Goal: Information Seeking & Learning: Understand process/instructions

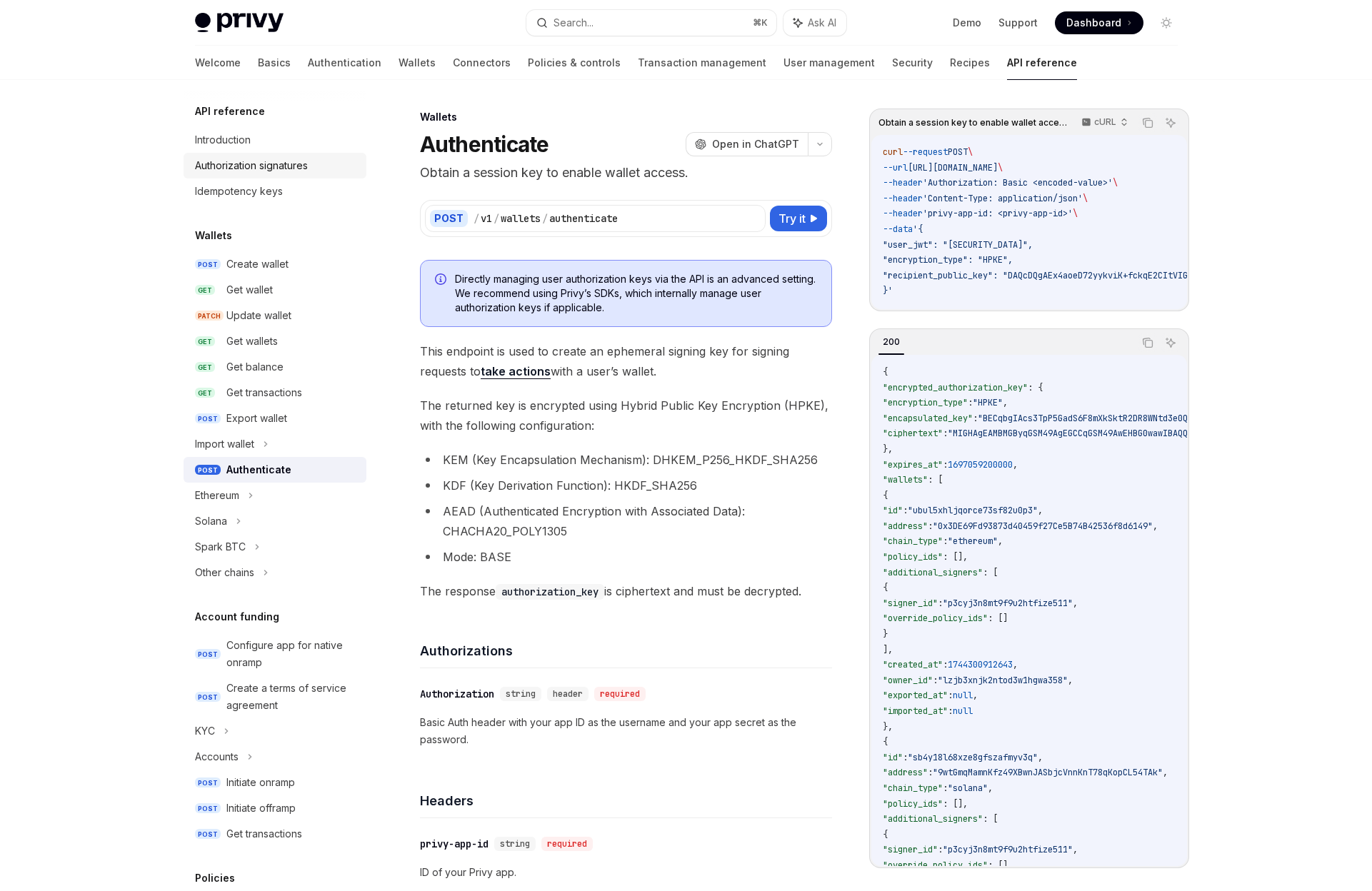
click at [282, 166] on div "Authorization signatures" at bounding box center [252, 165] width 113 height 17
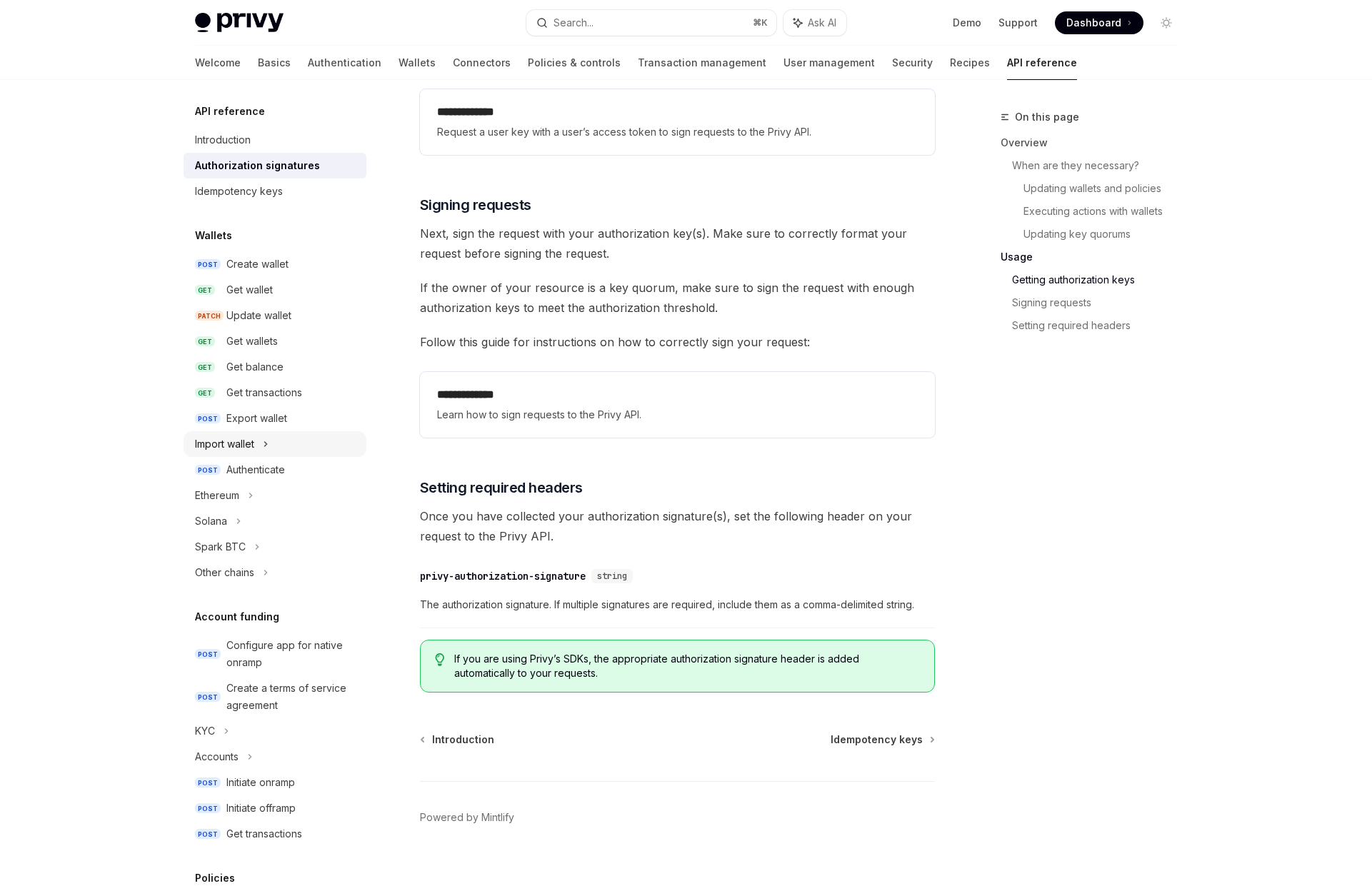
scroll to position [2079, 0]
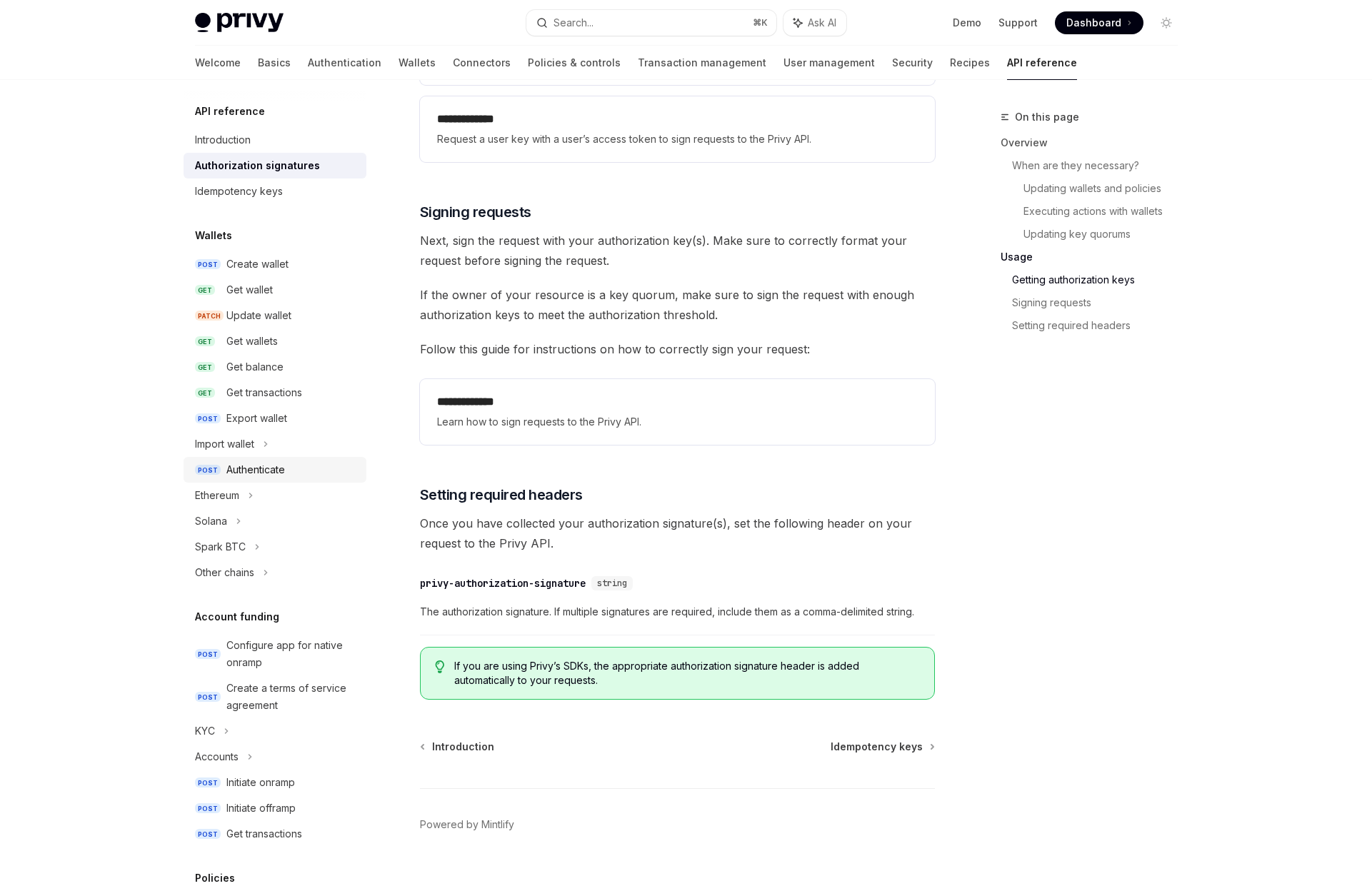
click at [292, 469] on div "Authenticate" at bounding box center [292, 469] width 131 height 17
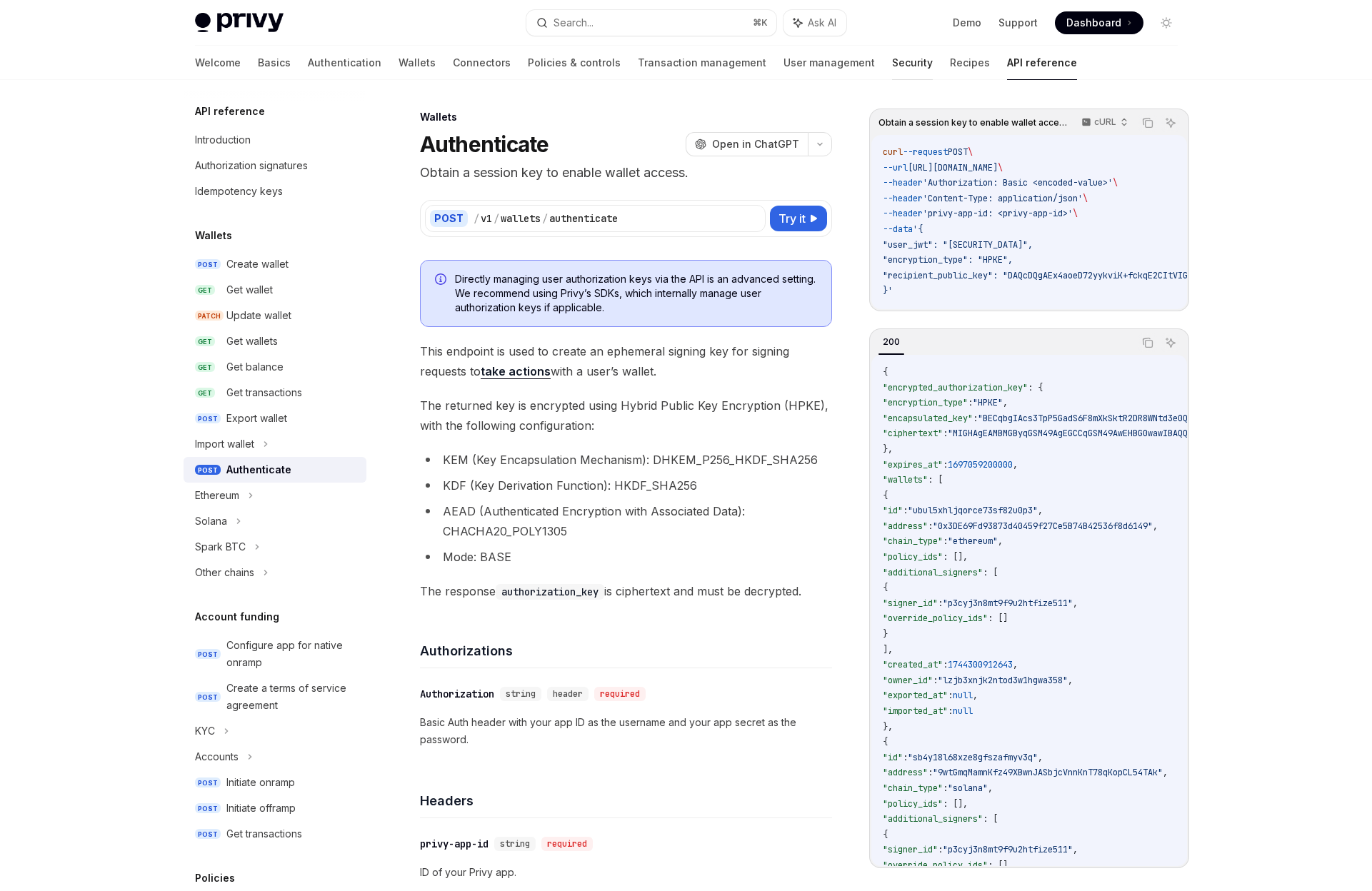
click at [892, 60] on link "Security" at bounding box center [912, 63] width 40 height 35
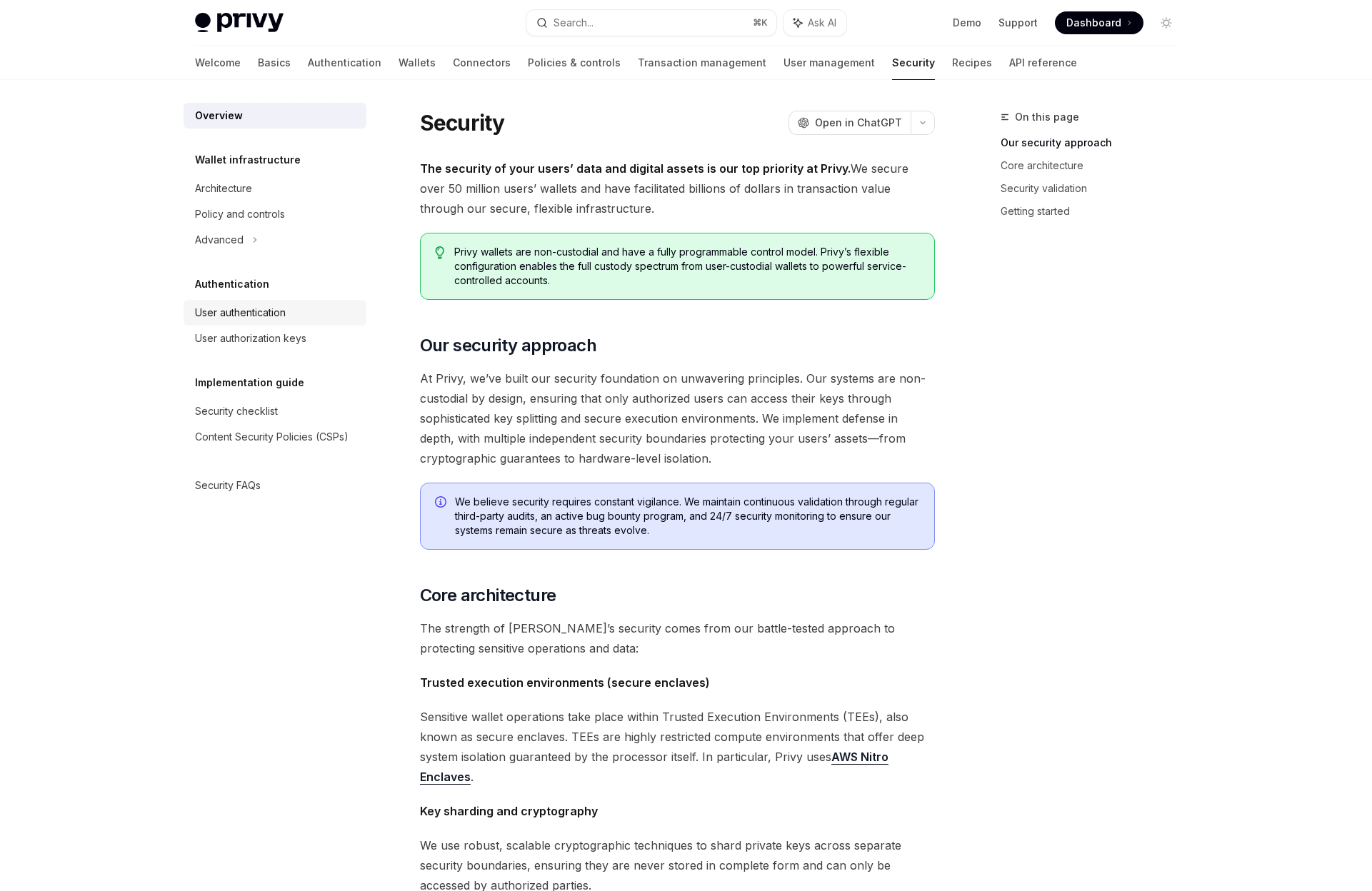
click at [272, 310] on div "User authentication" at bounding box center [240, 312] width 90 height 17
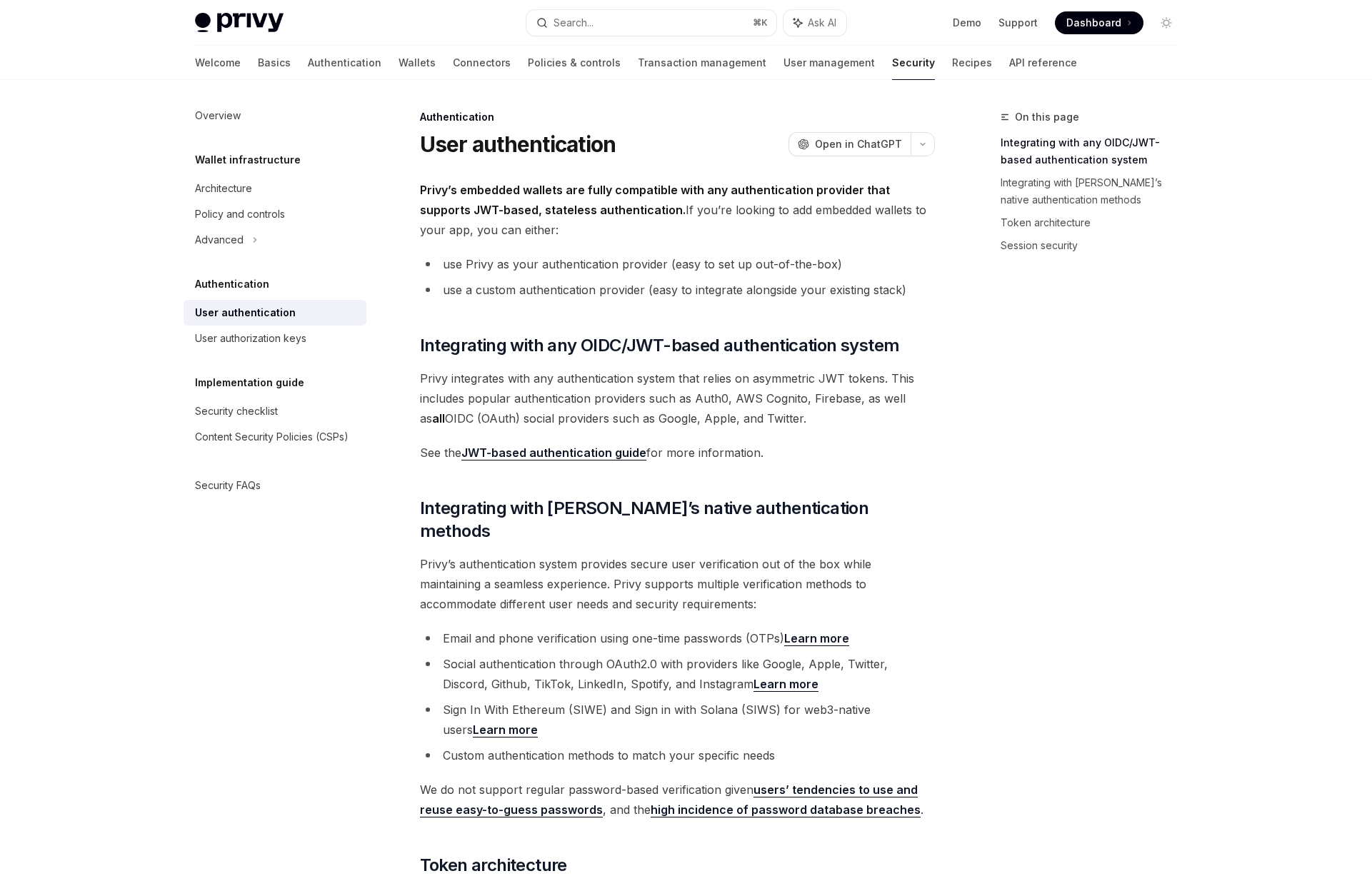
click at [808, 435] on div "Privy’s embedded wallets are fully compatible with any authentication provider …" at bounding box center [678, 891] width 515 height 1422
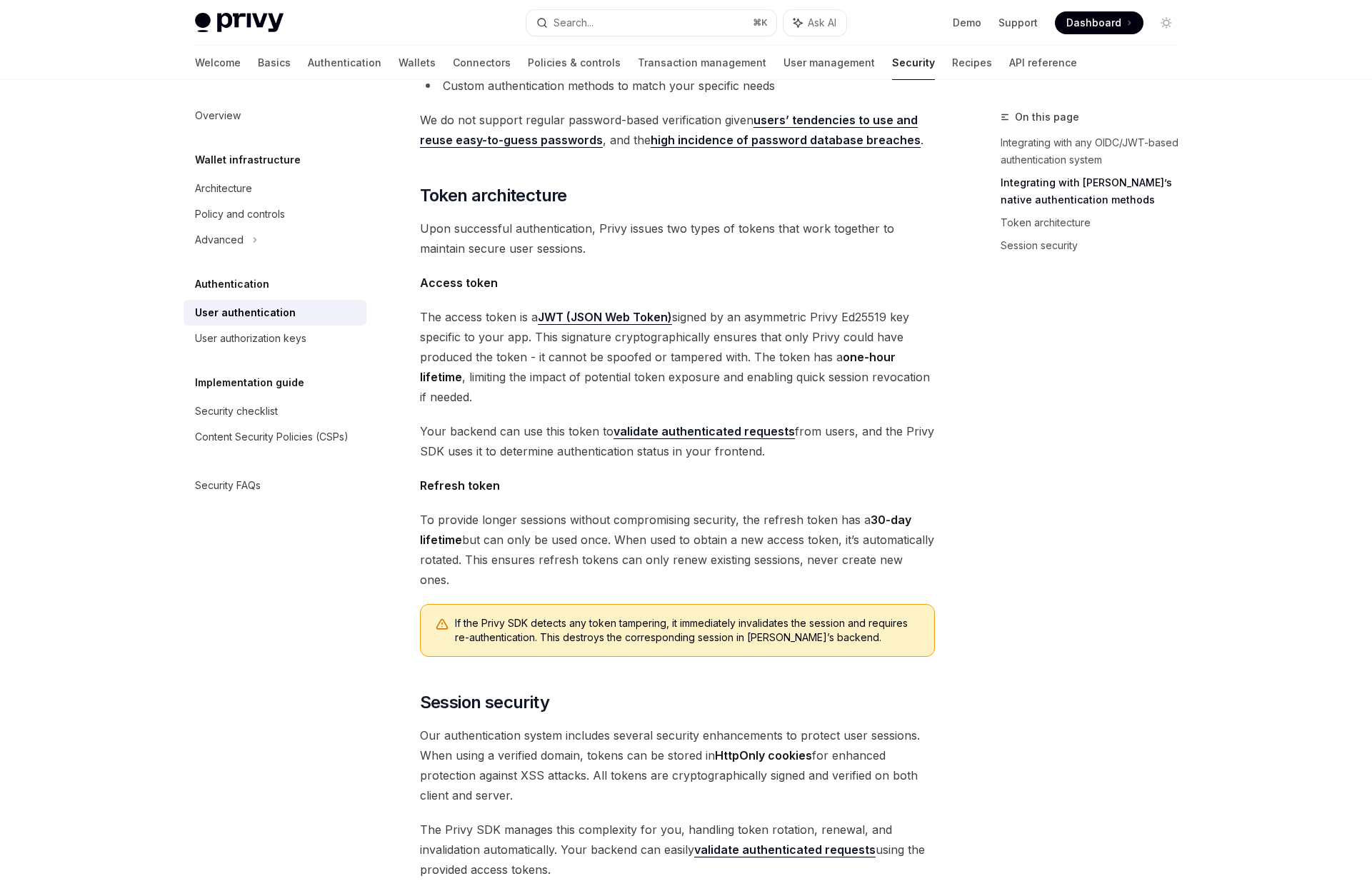
scroll to position [638, 0]
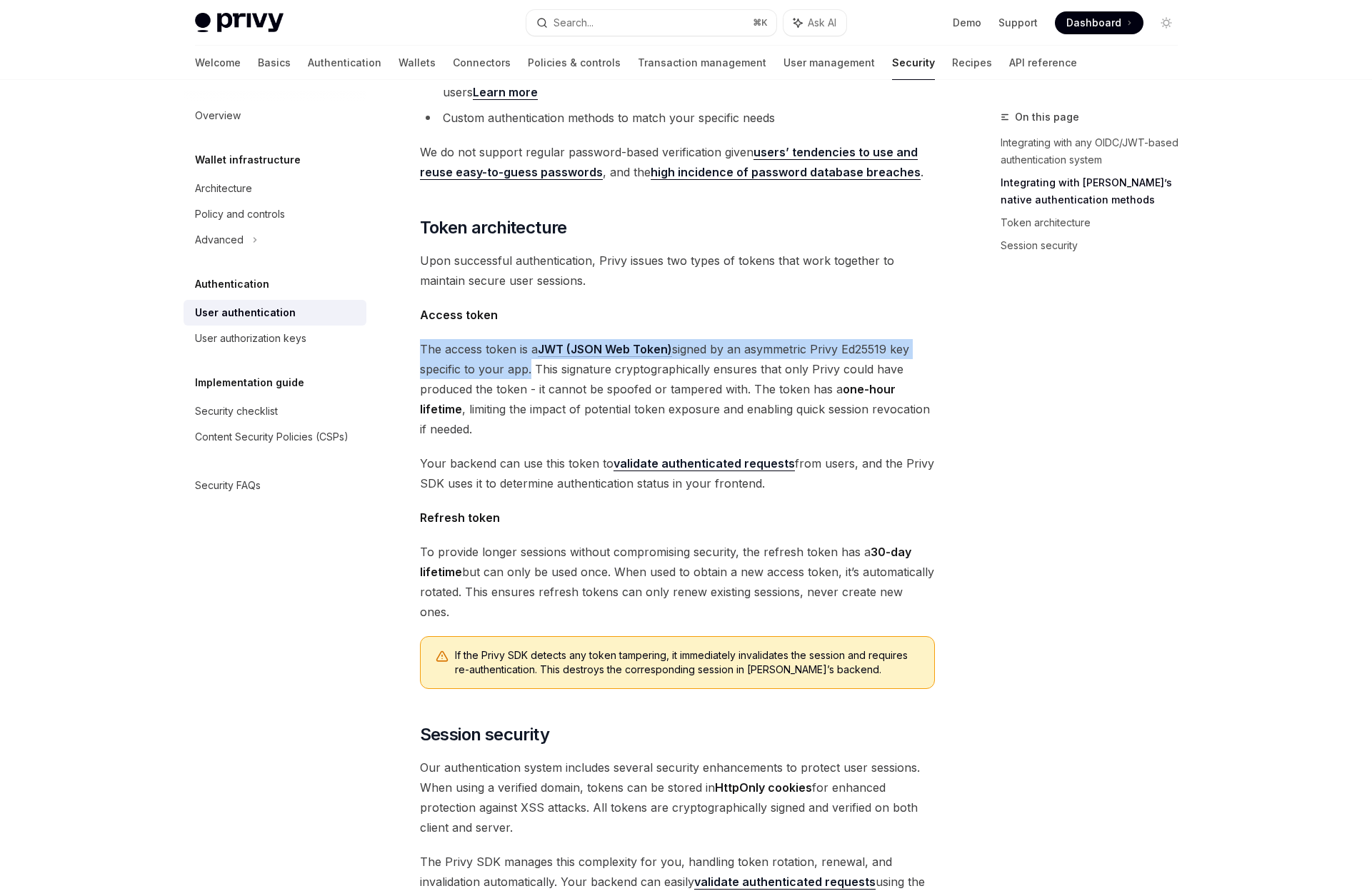
drag, startPoint x: 528, startPoint y: 347, endPoint x: 410, endPoint y: 323, distance: 120.4
click at [410, 323] on div "Authentication User authentication OpenAI Open in ChatGPT OpenAI Open in ChatGP…" at bounding box center [544, 323] width 789 height 1705
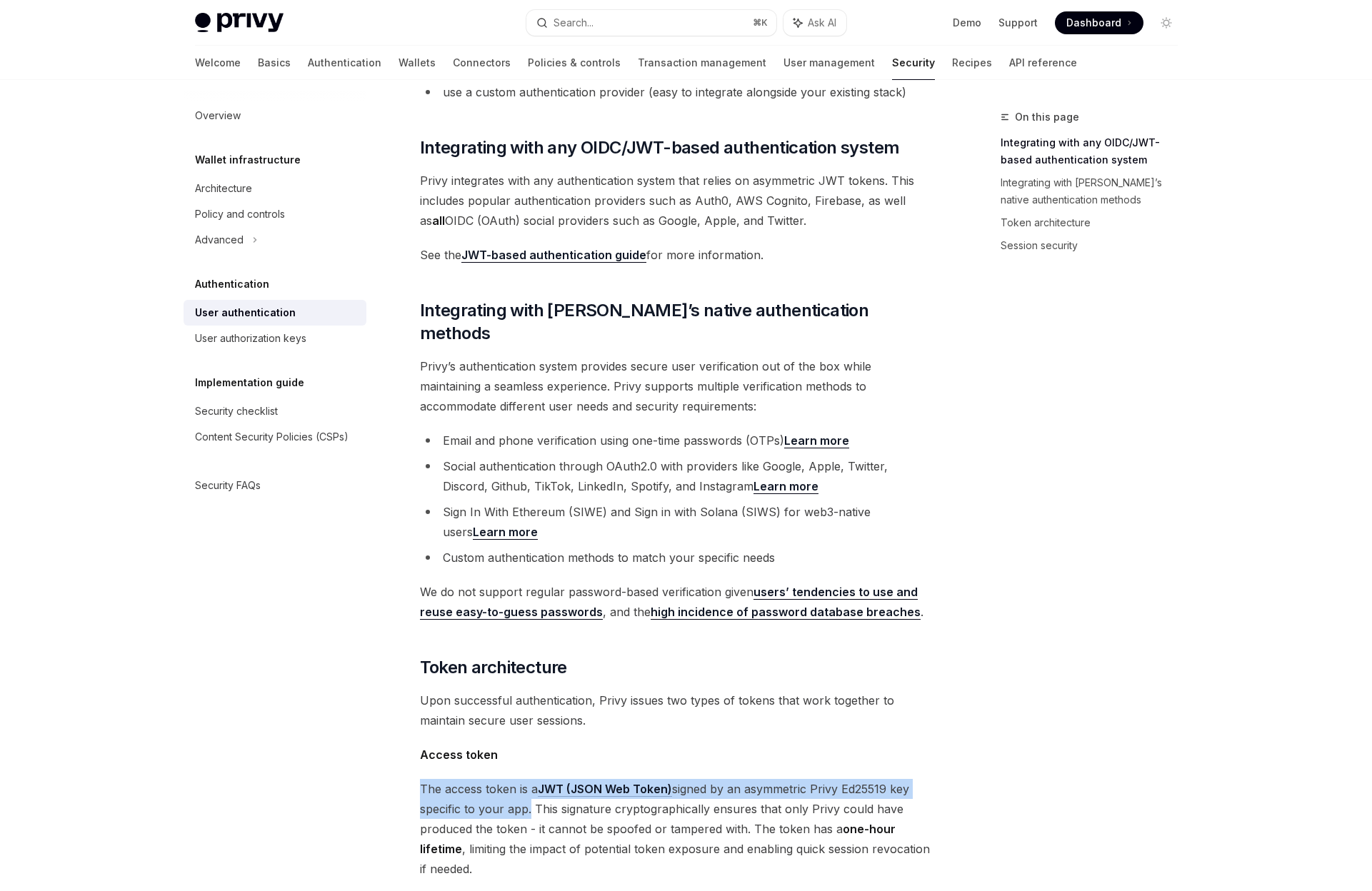
scroll to position [169, 0]
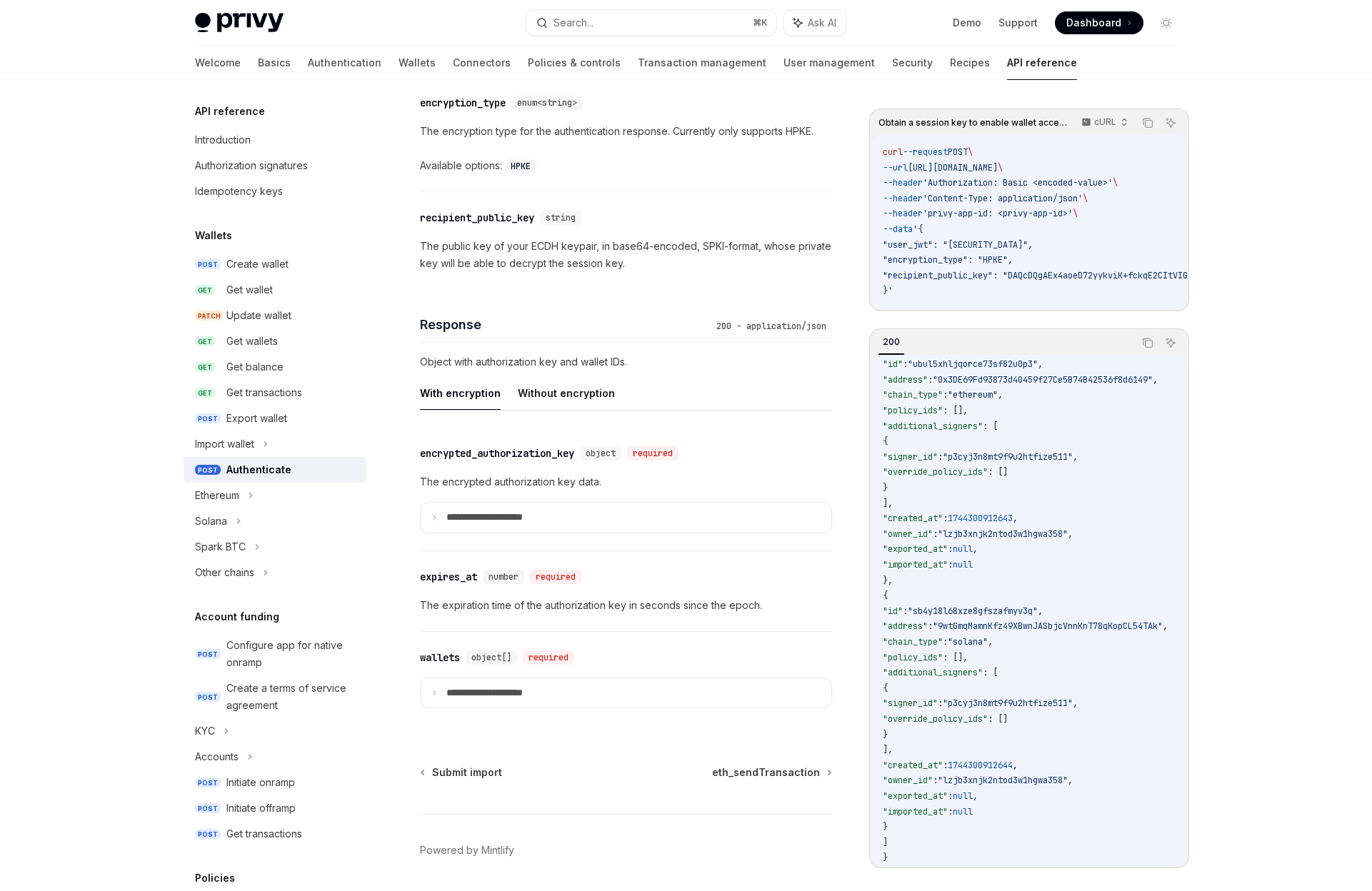
scroll to position [972, 0]
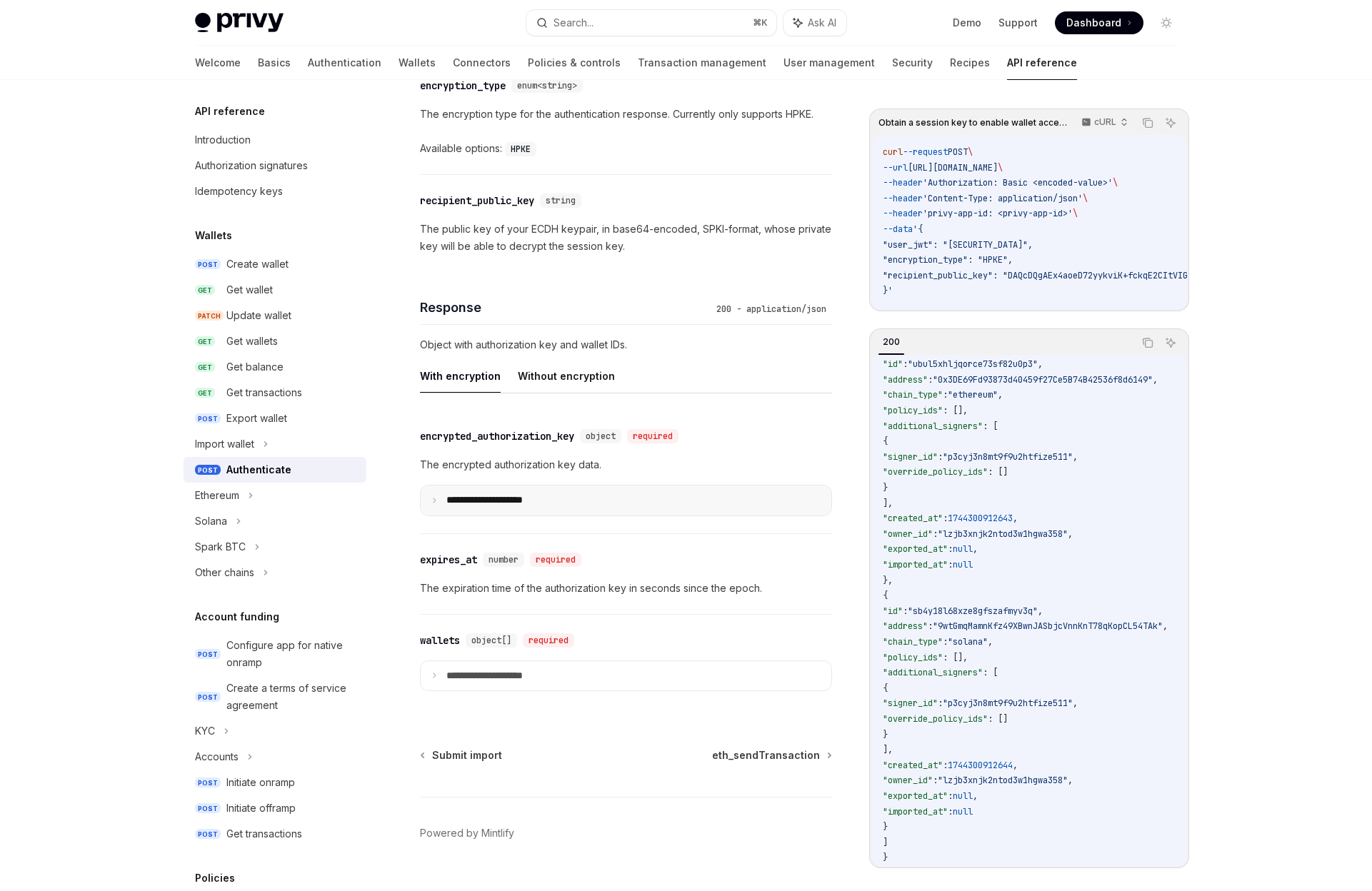
click at [435, 505] on summary "**********" at bounding box center [626, 500] width 411 height 30
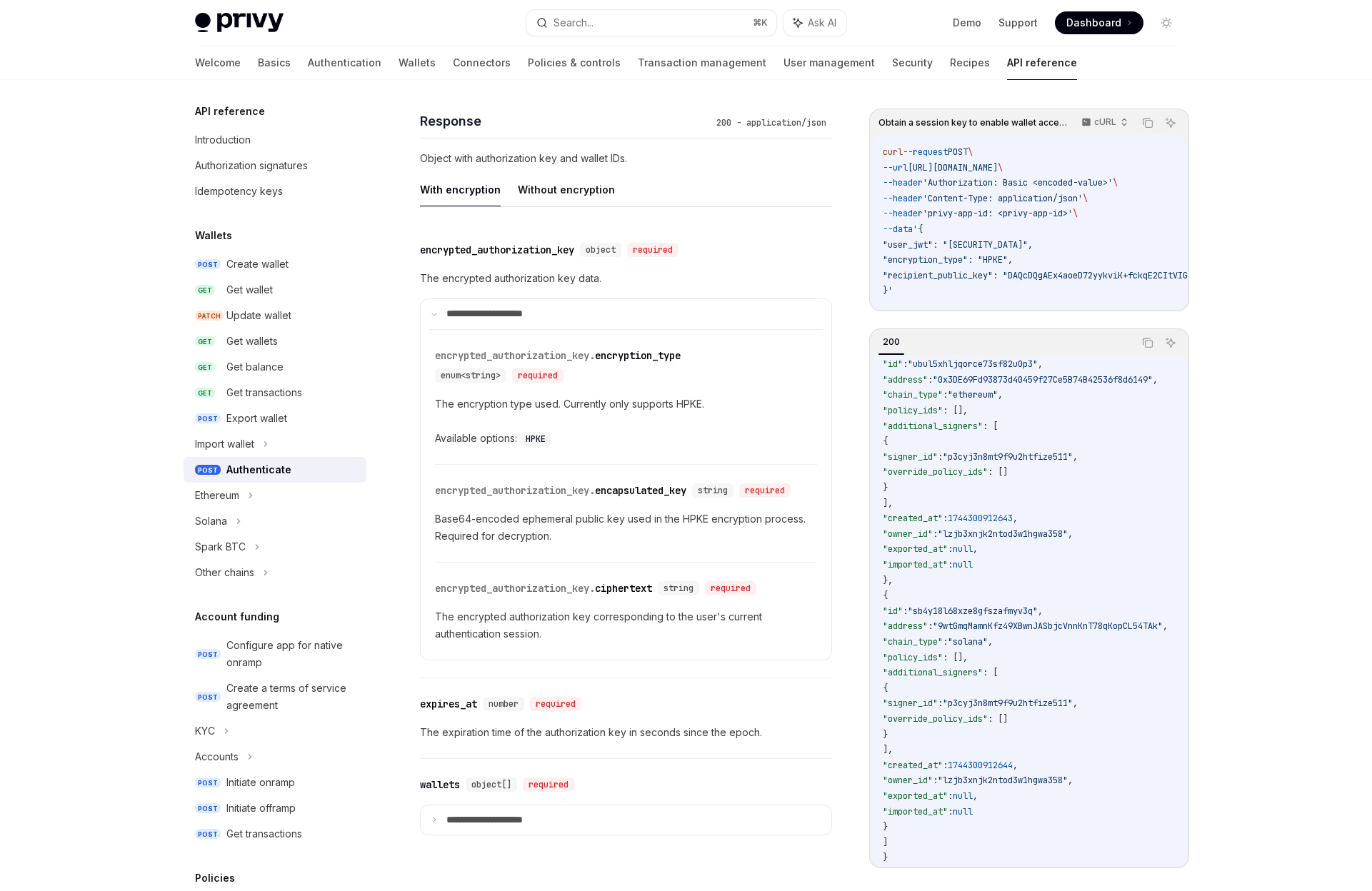
scroll to position [1247, 0]
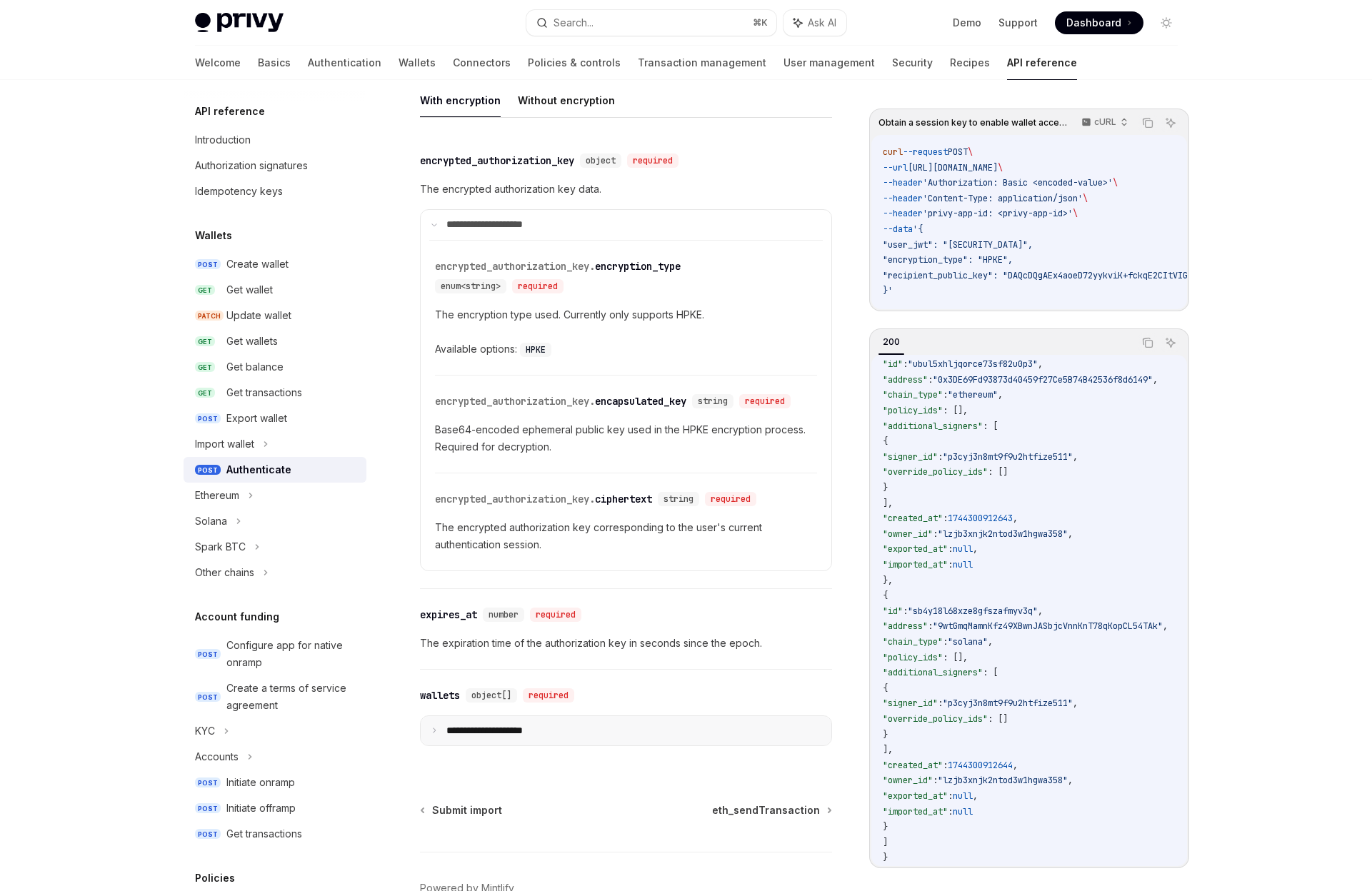
click at [504, 738] on p "**********" at bounding box center [495, 731] width 99 height 13
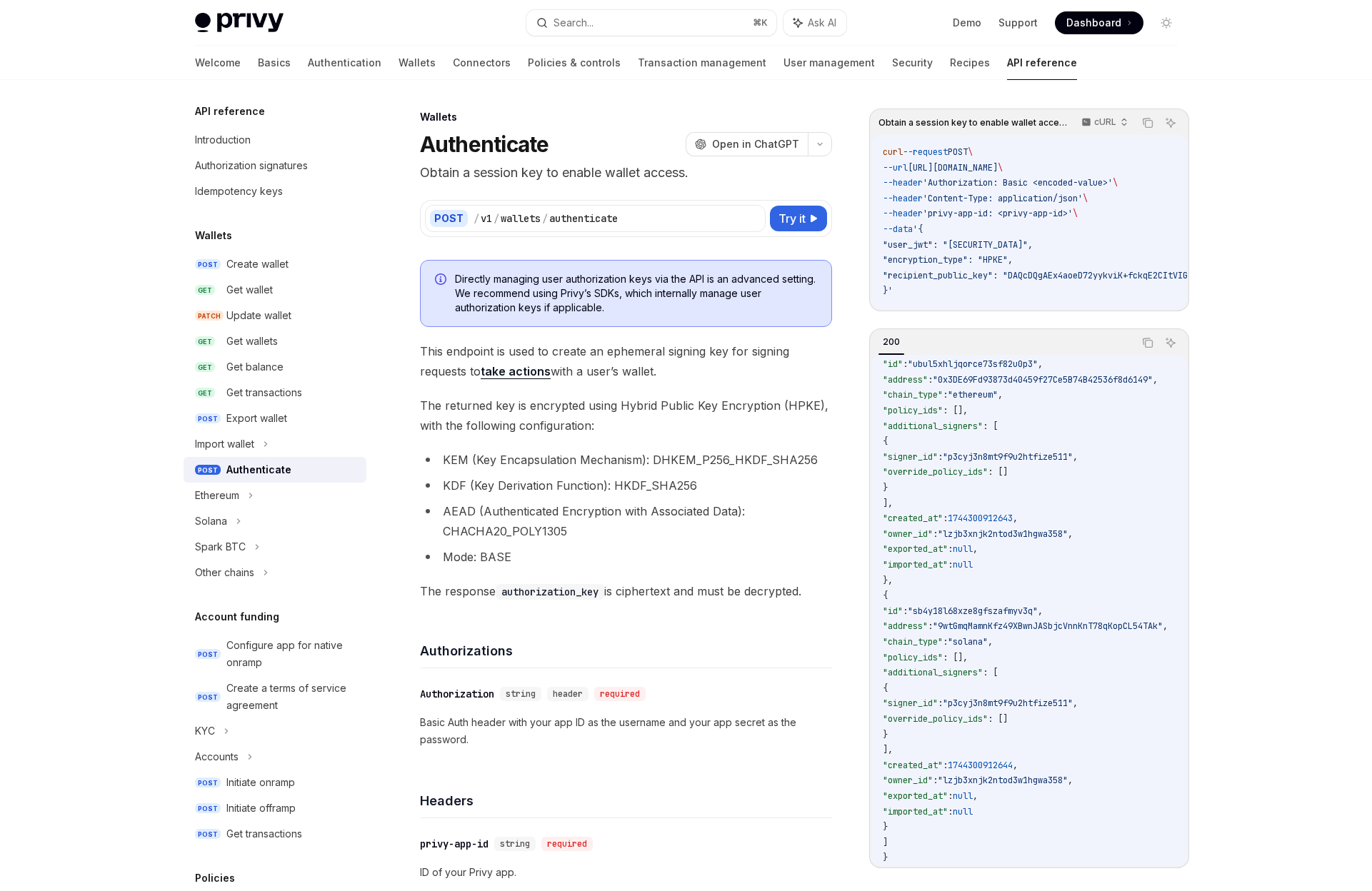
scroll to position [1, 0]
click at [289, 344] on div "Get wallets" at bounding box center [292, 341] width 131 height 17
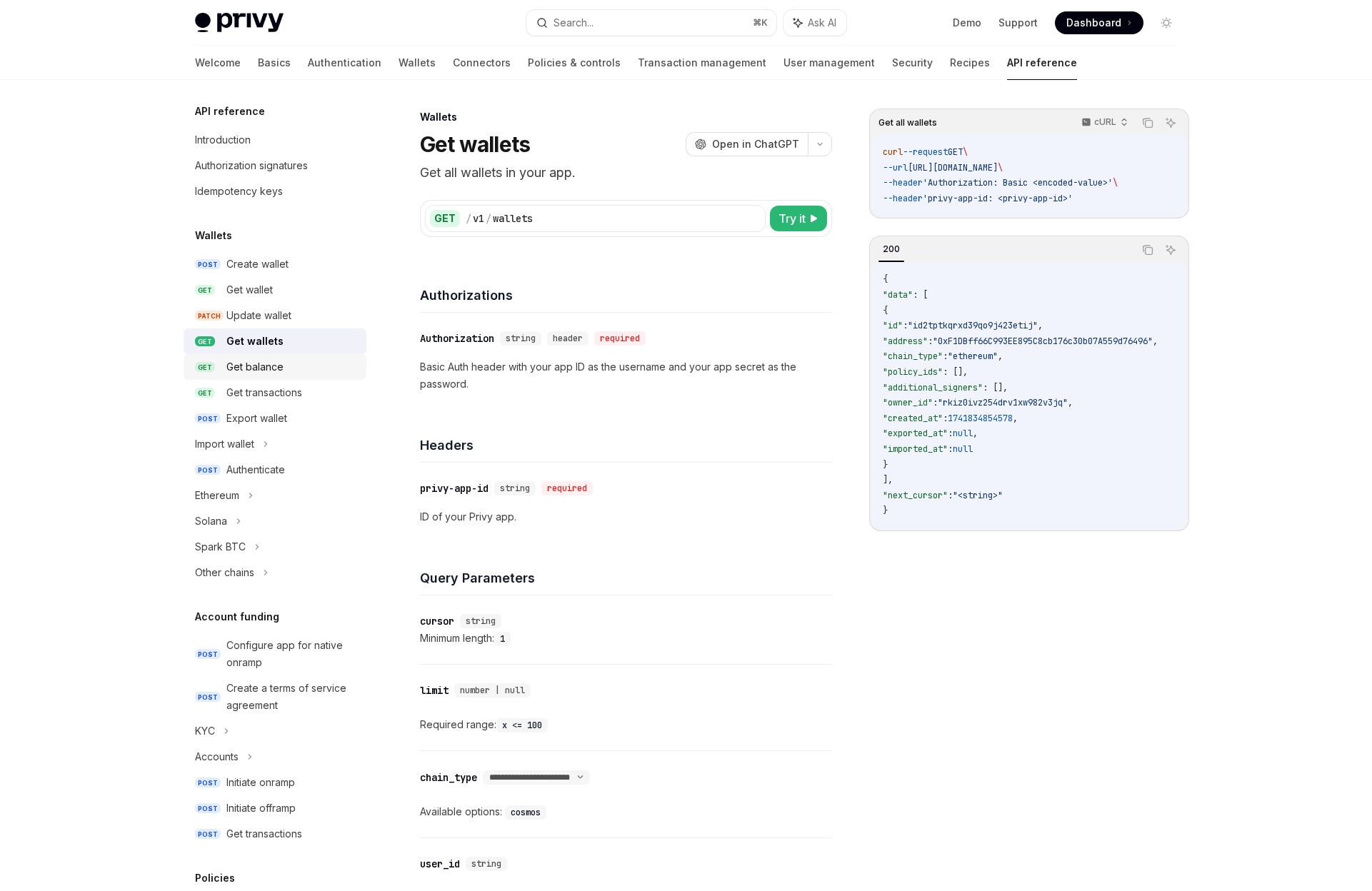
click at [284, 373] on div "Get balance" at bounding box center [292, 367] width 131 height 17
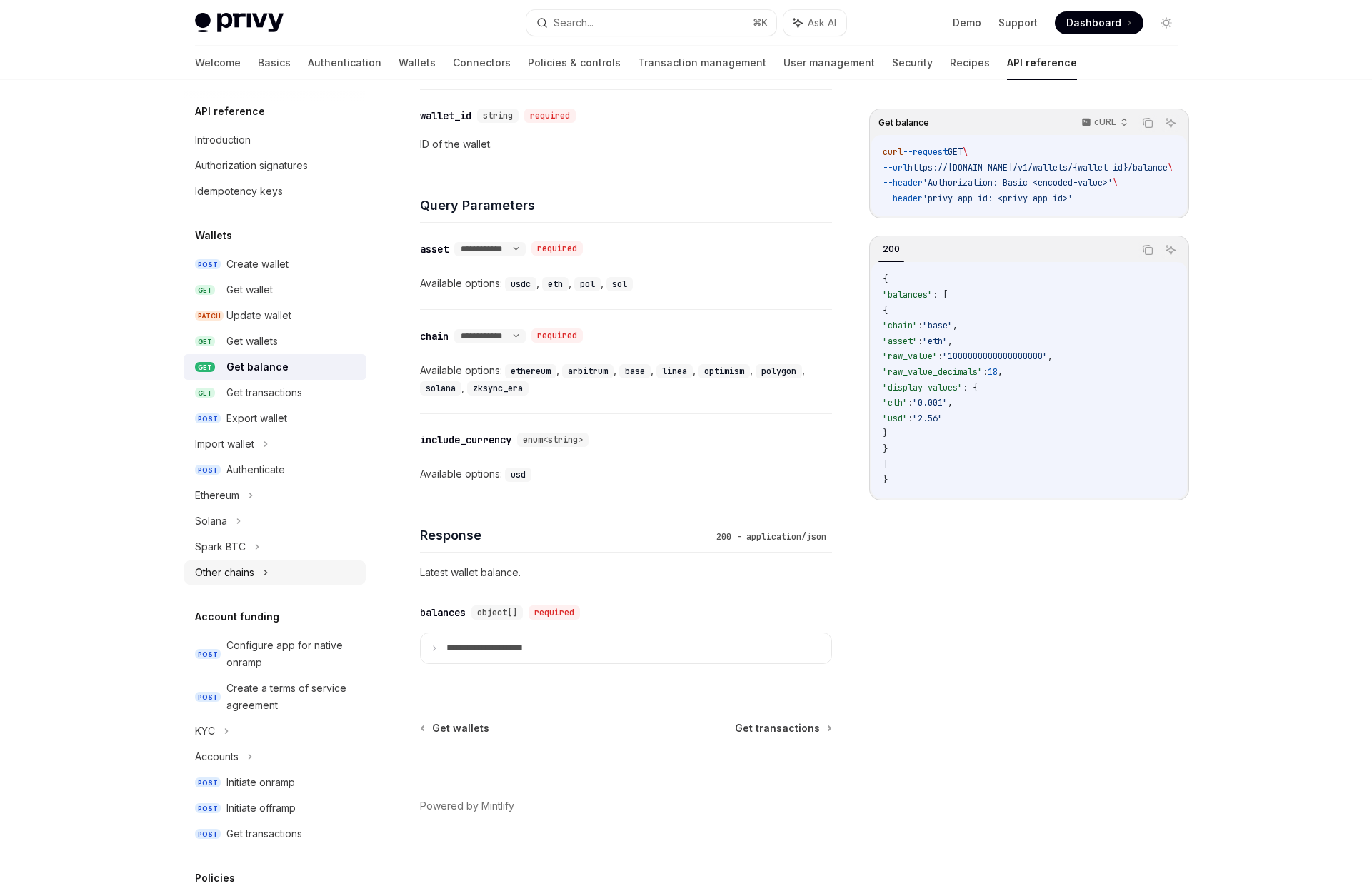
scroll to position [500, 0]
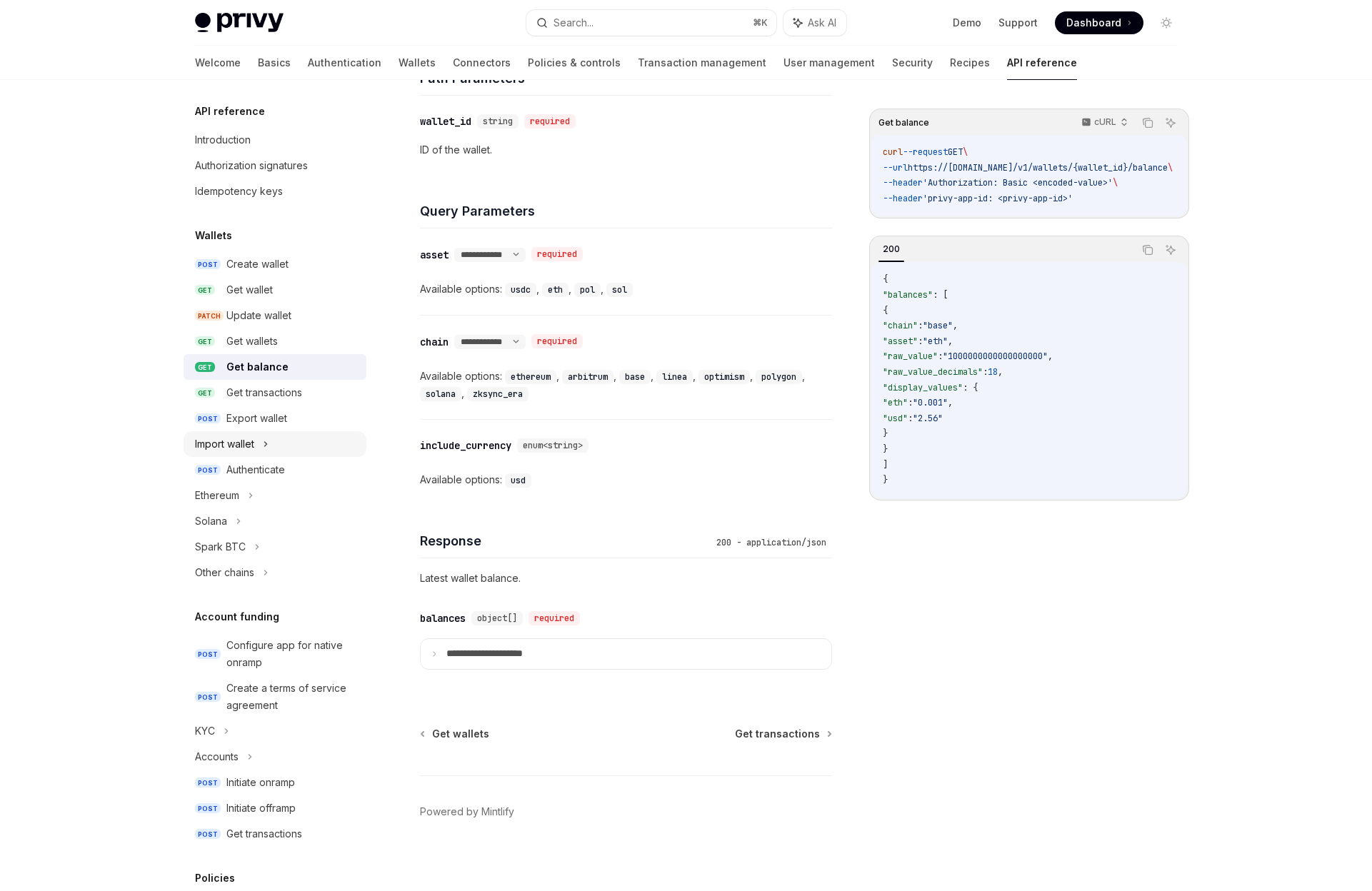
click at [257, 451] on div "Import wallet" at bounding box center [275, 444] width 183 height 26
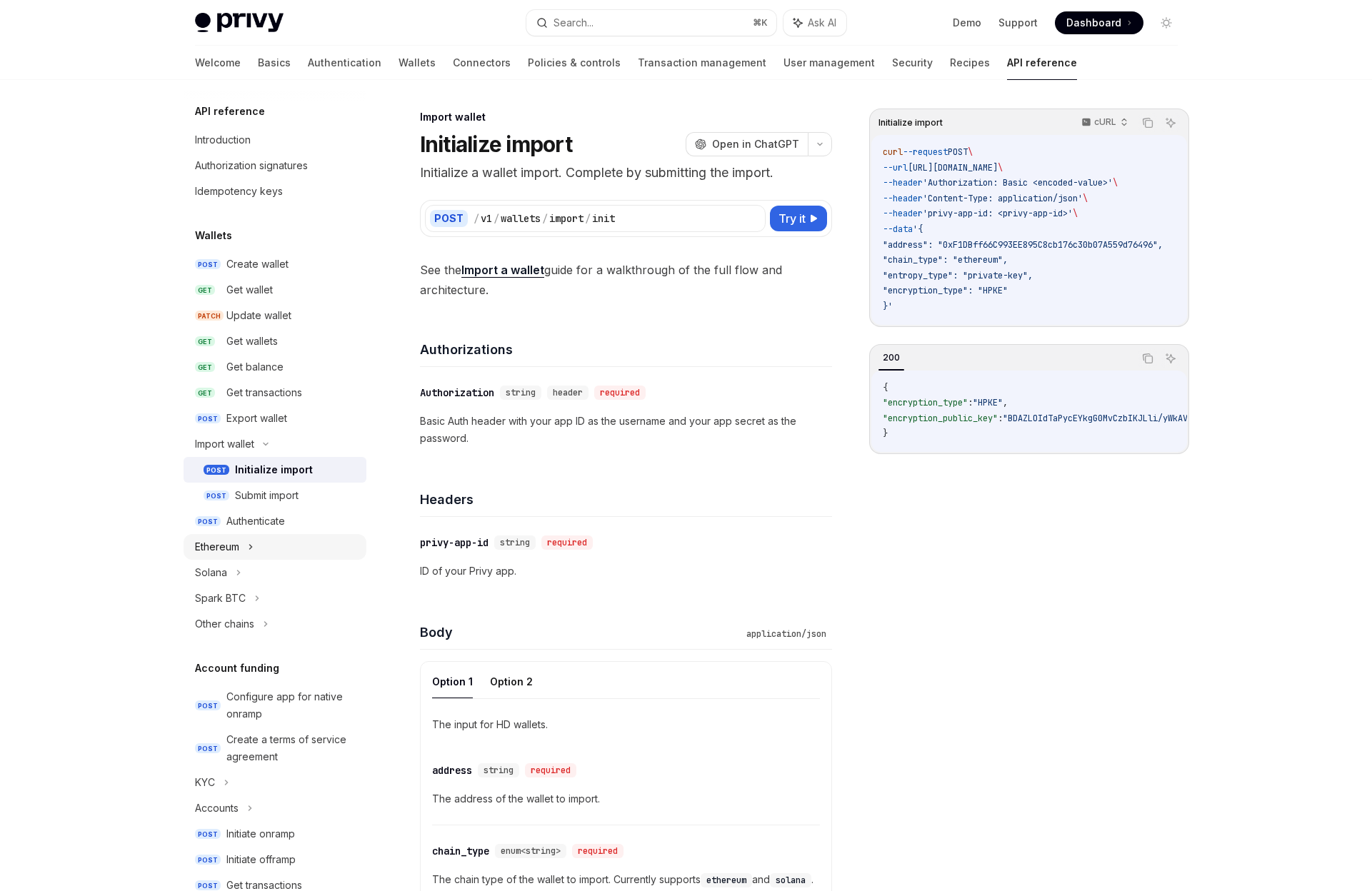
click at [285, 543] on div "Ethereum" at bounding box center [275, 547] width 183 height 26
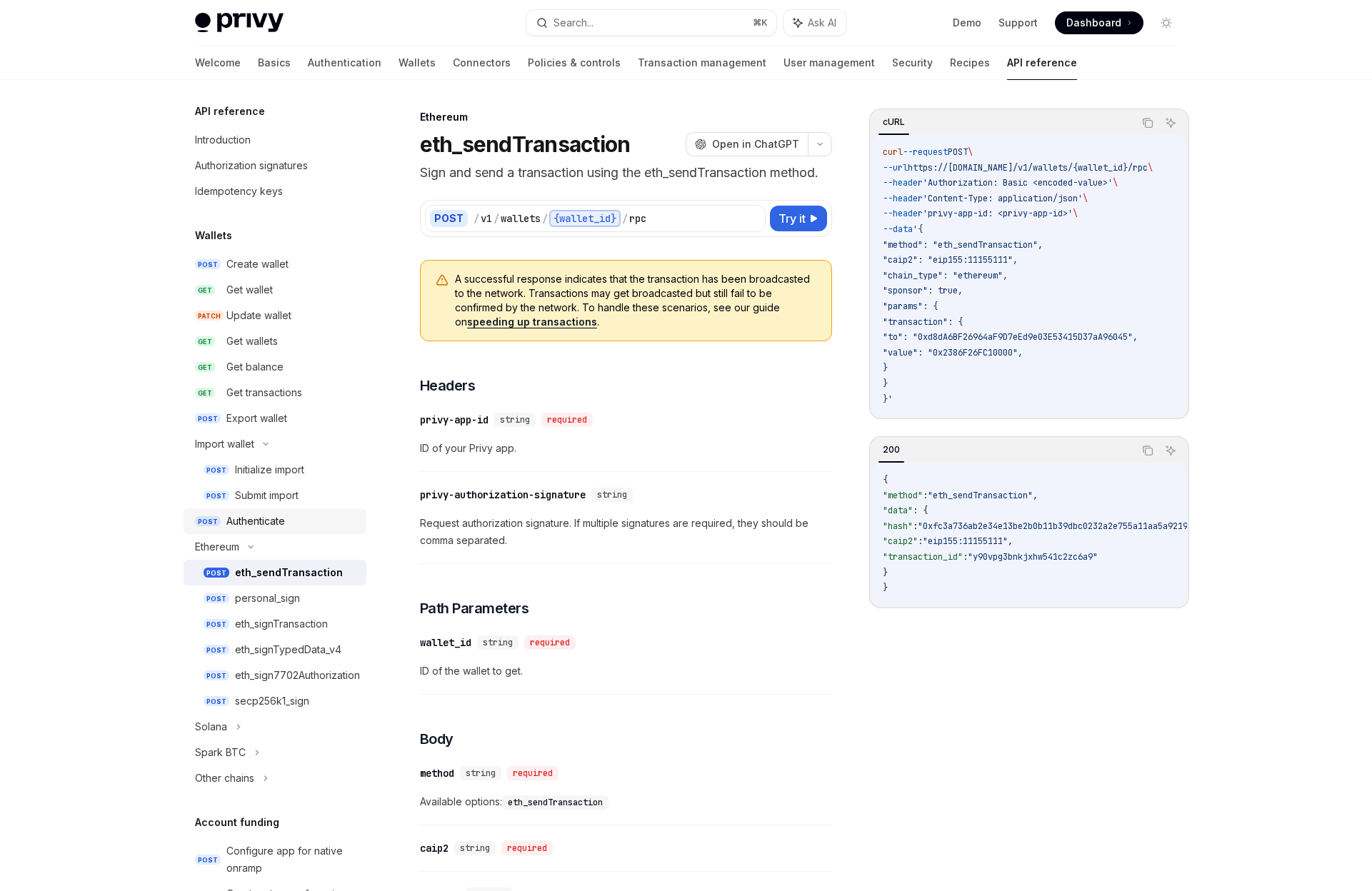
click at [282, 527] on div "Authenticate" at bounding box center [256, 521] width 59 height 17
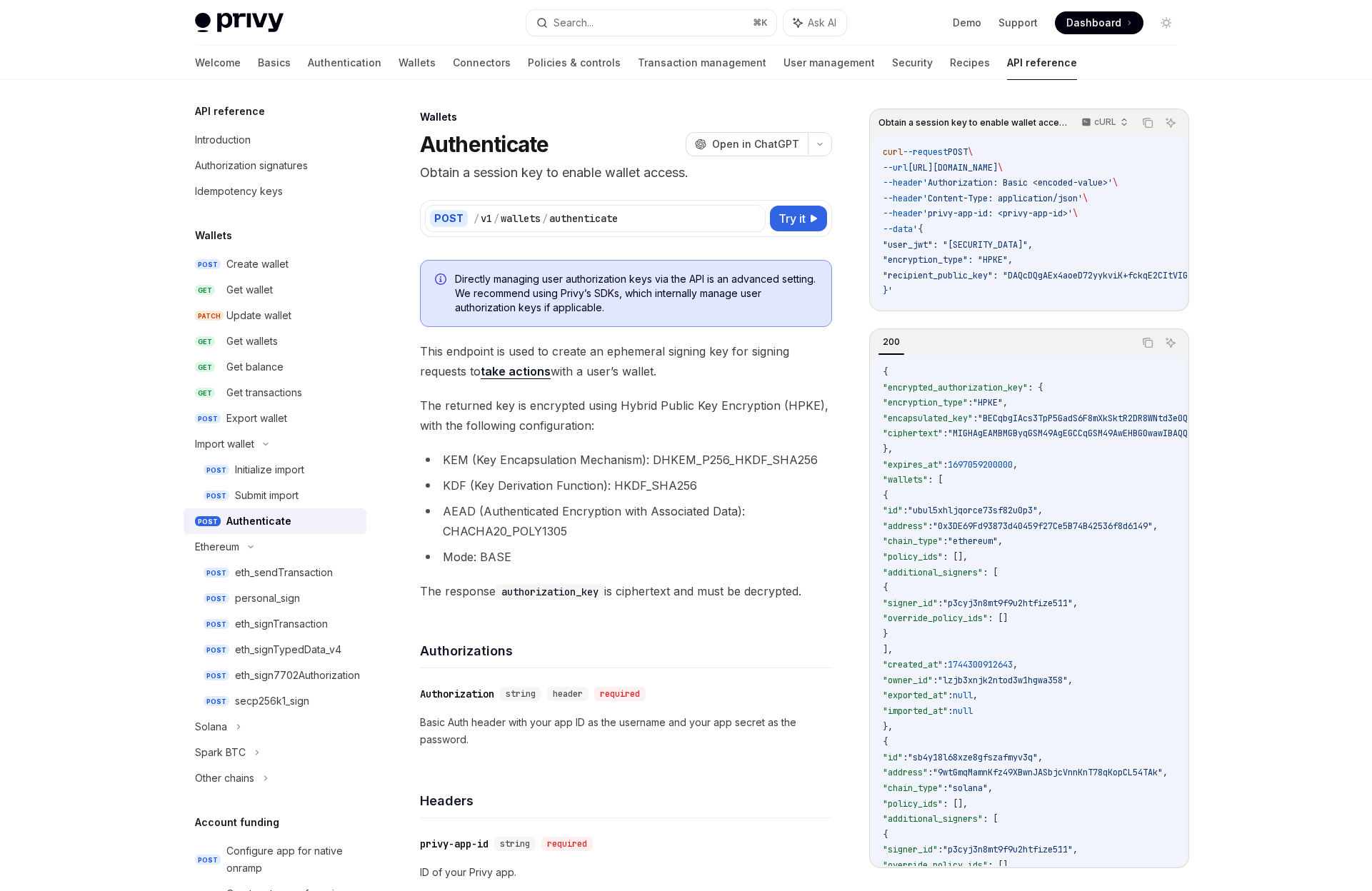
click at [584, 595] on code "authorization_key" at bounding box center [550, 591] width 109 height 15
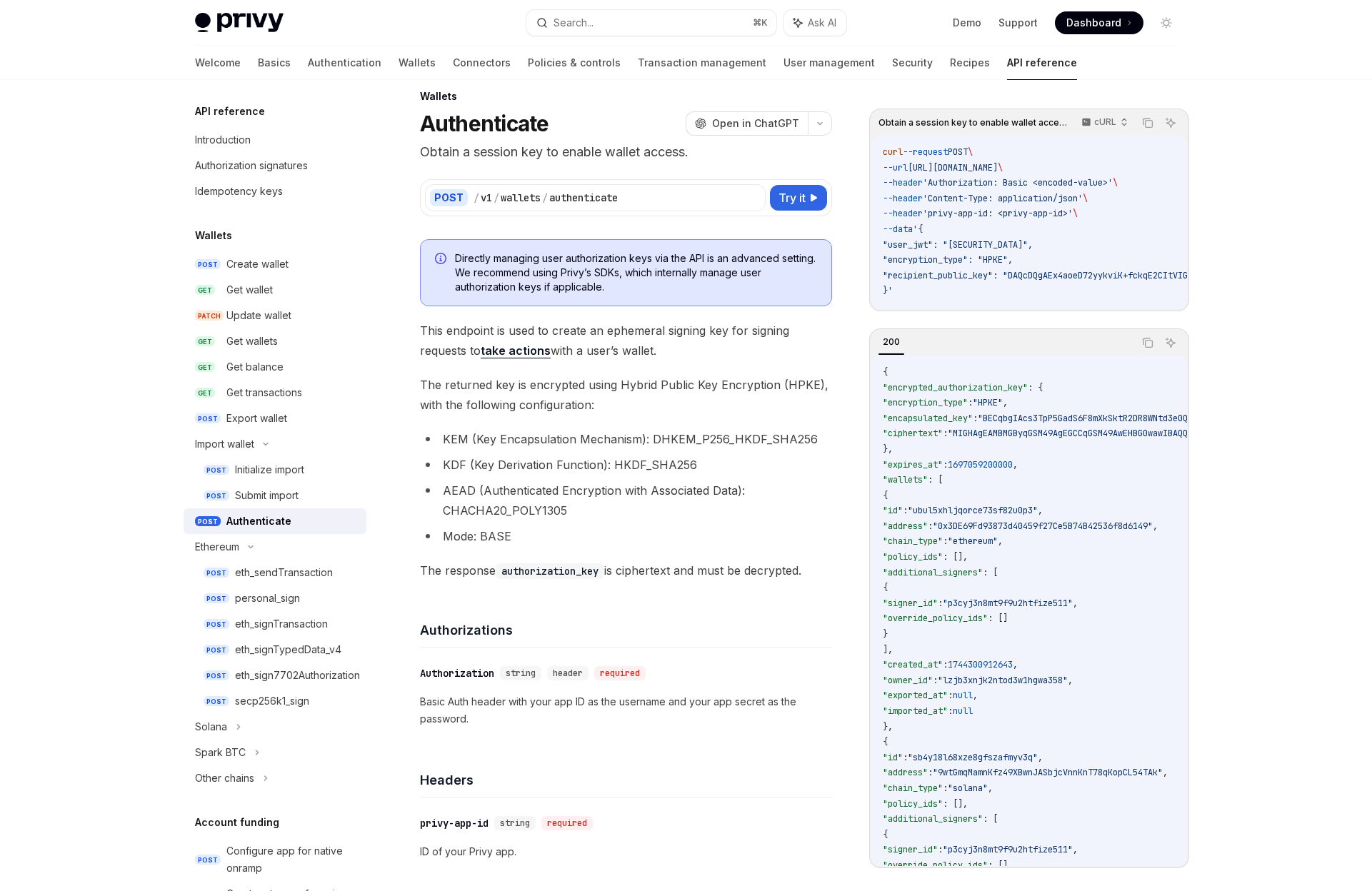
scroll to position [20, 0]
click at [293, 604] on div "personal_sign" at bounding box center [267, 597] width 65 height 17
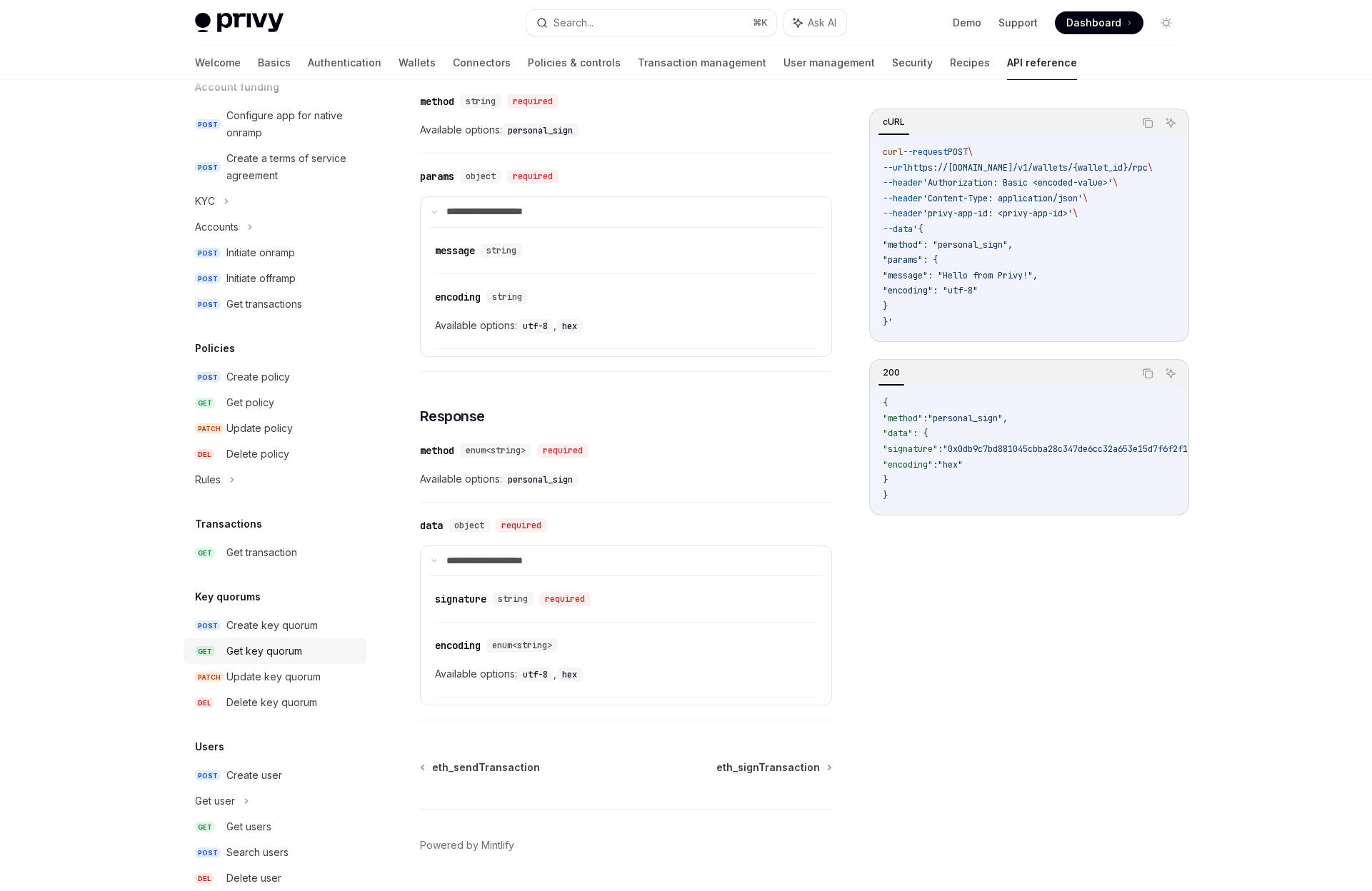
scroll to position [737, 0]
click at [275, 639] on link "GET Get key quorum" at bounding box center [275, 650] width 183 height 26
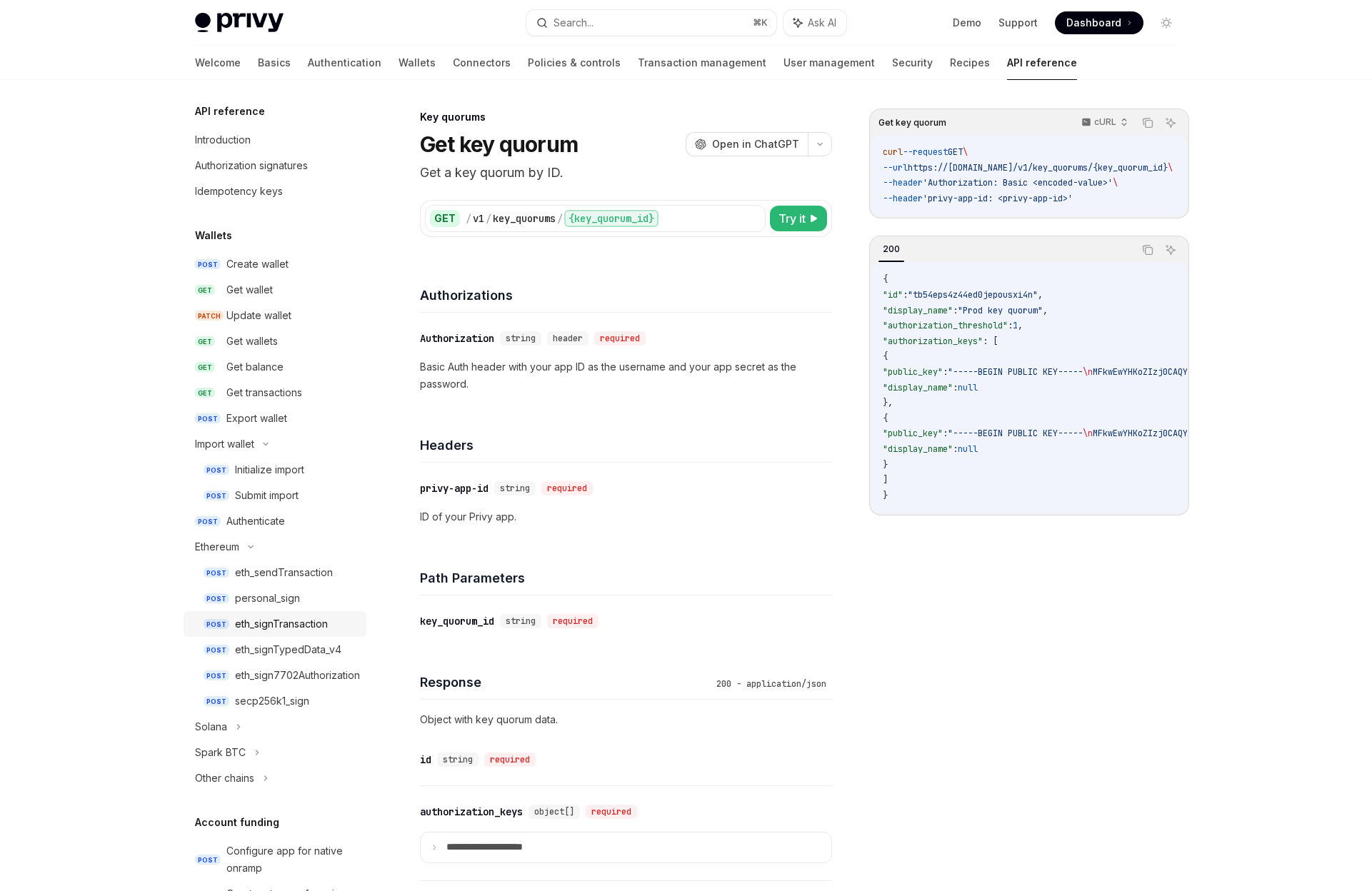
click at [328, 614] on link "POST eth_signTransaction" at bounding box center [275, 624] width 183 height 26
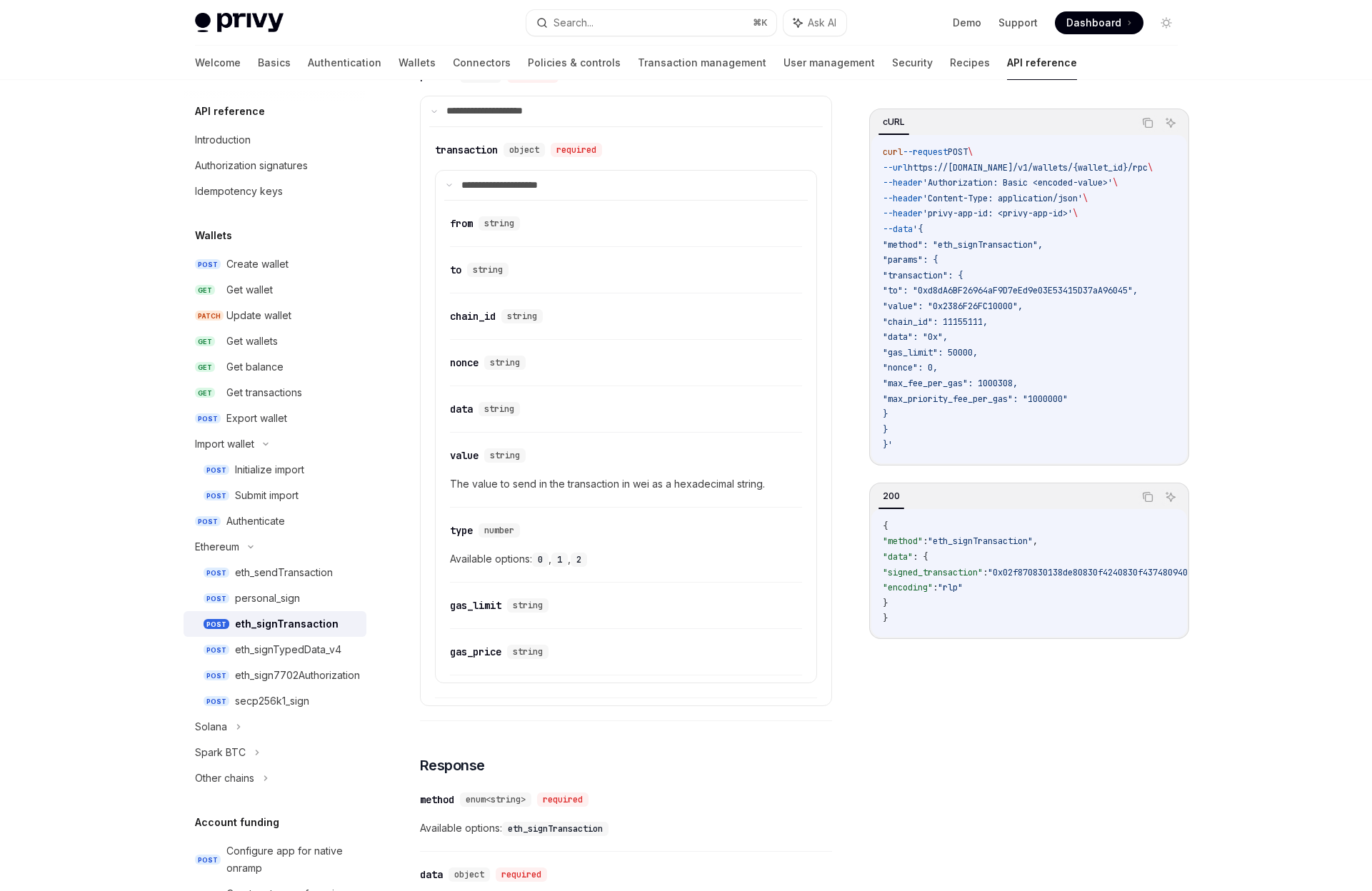
scroll to position [1043, 0]
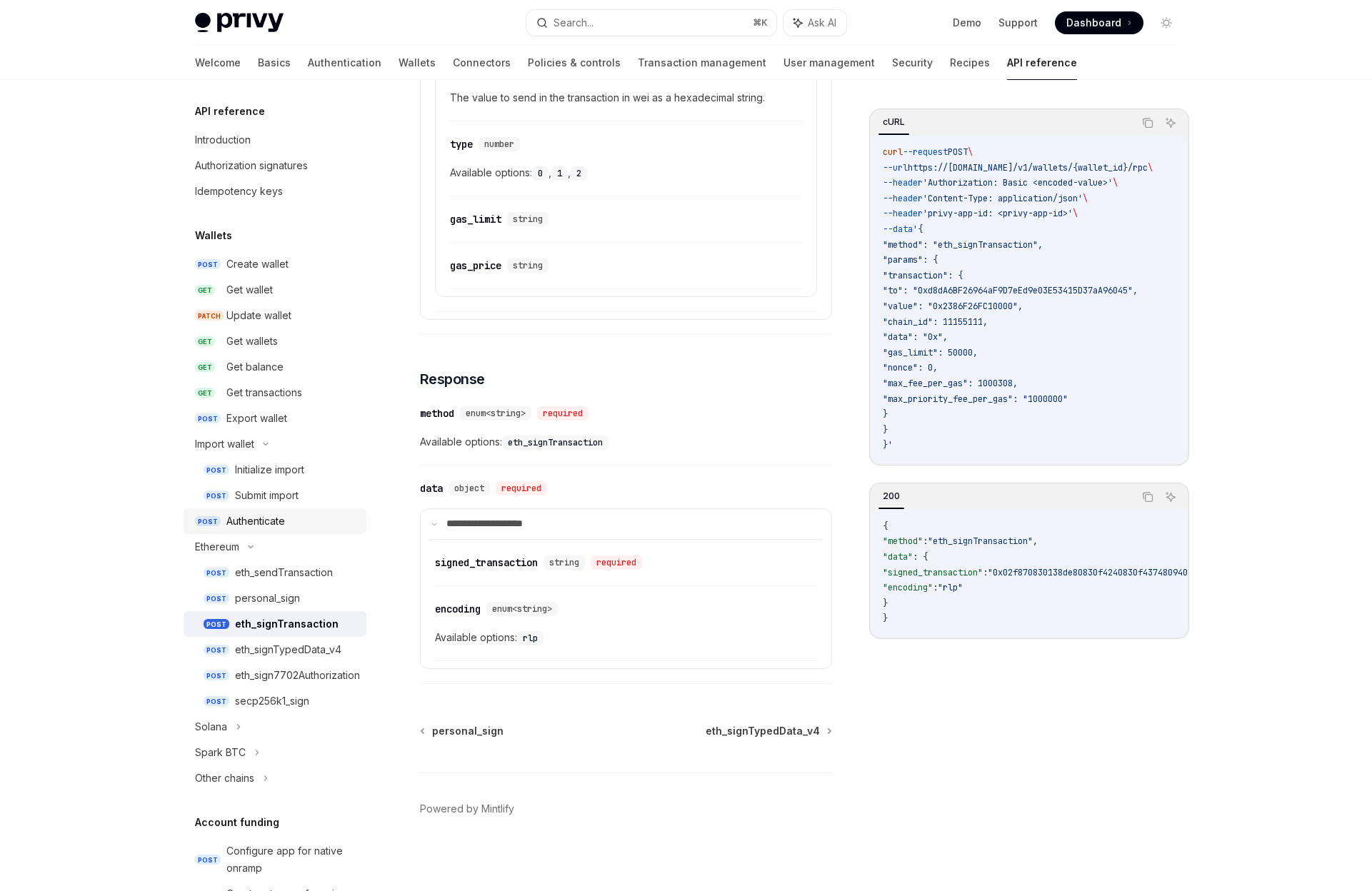
click at [261, 525] on div "Authenticate" at bounding box center [256, 521] width 59 height 17
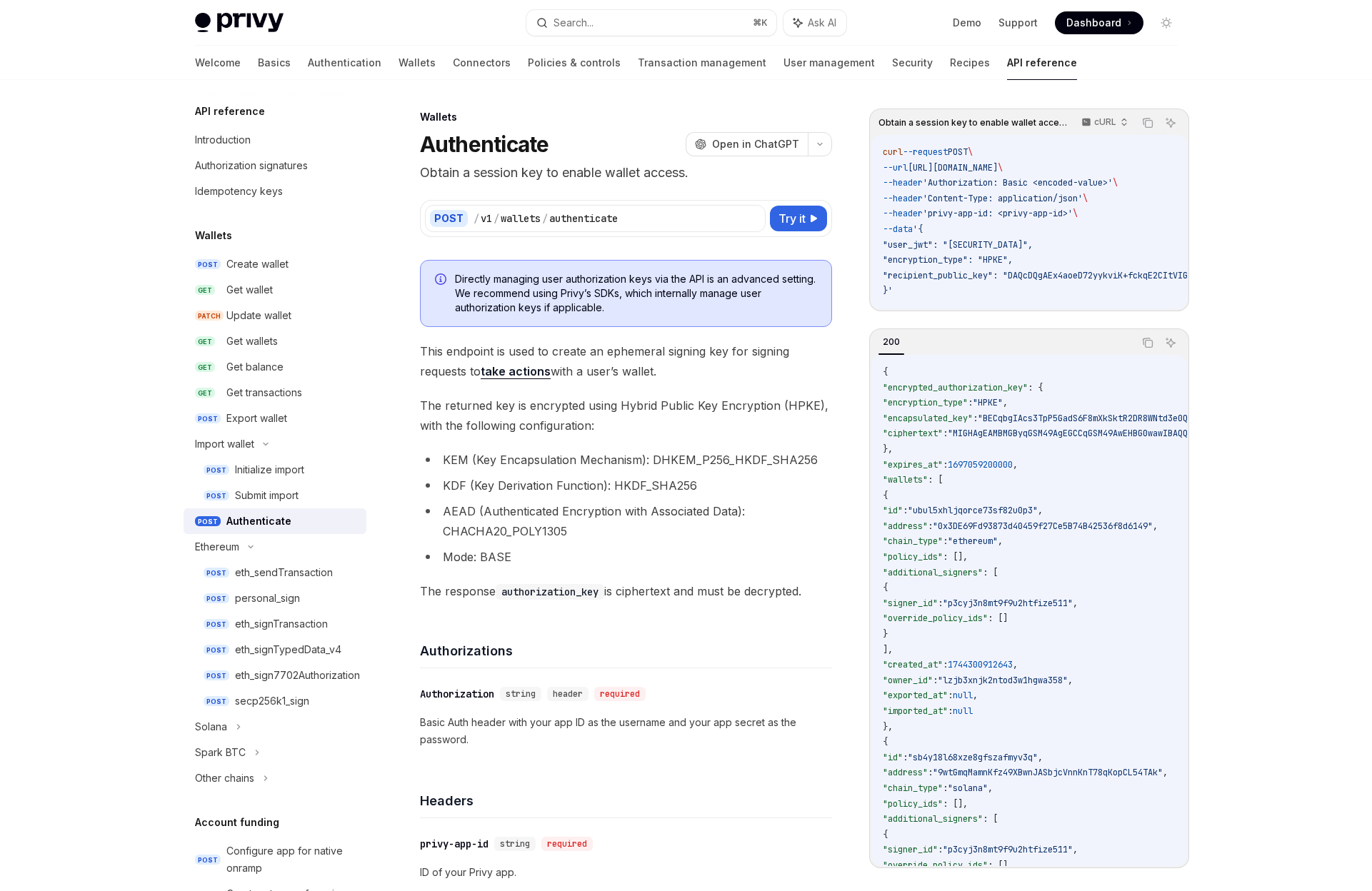
click at [523, 368] on link "take actions" at bounding box center [515, 372] width 70 height 15
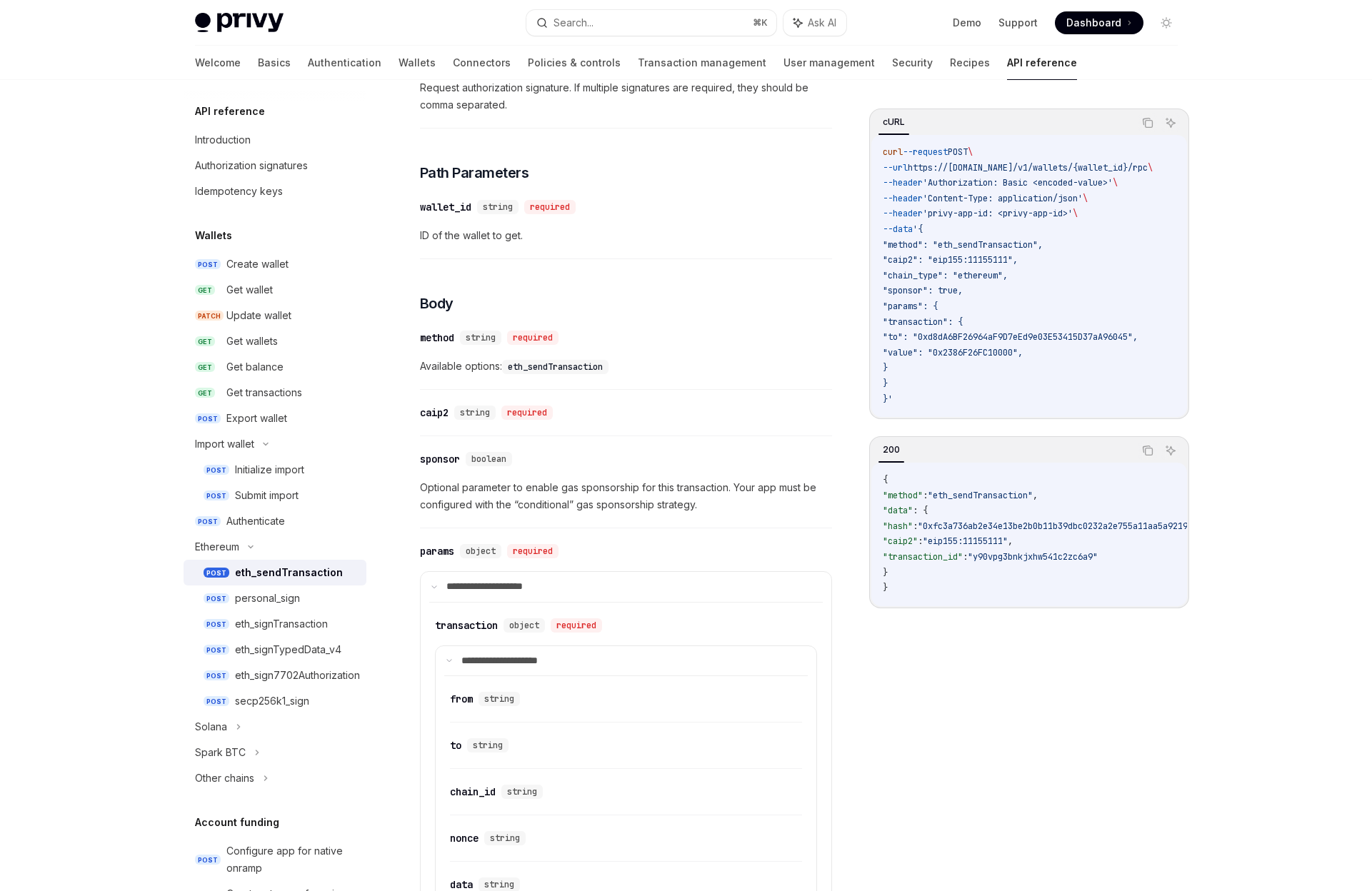
scroll to position [502, 0]
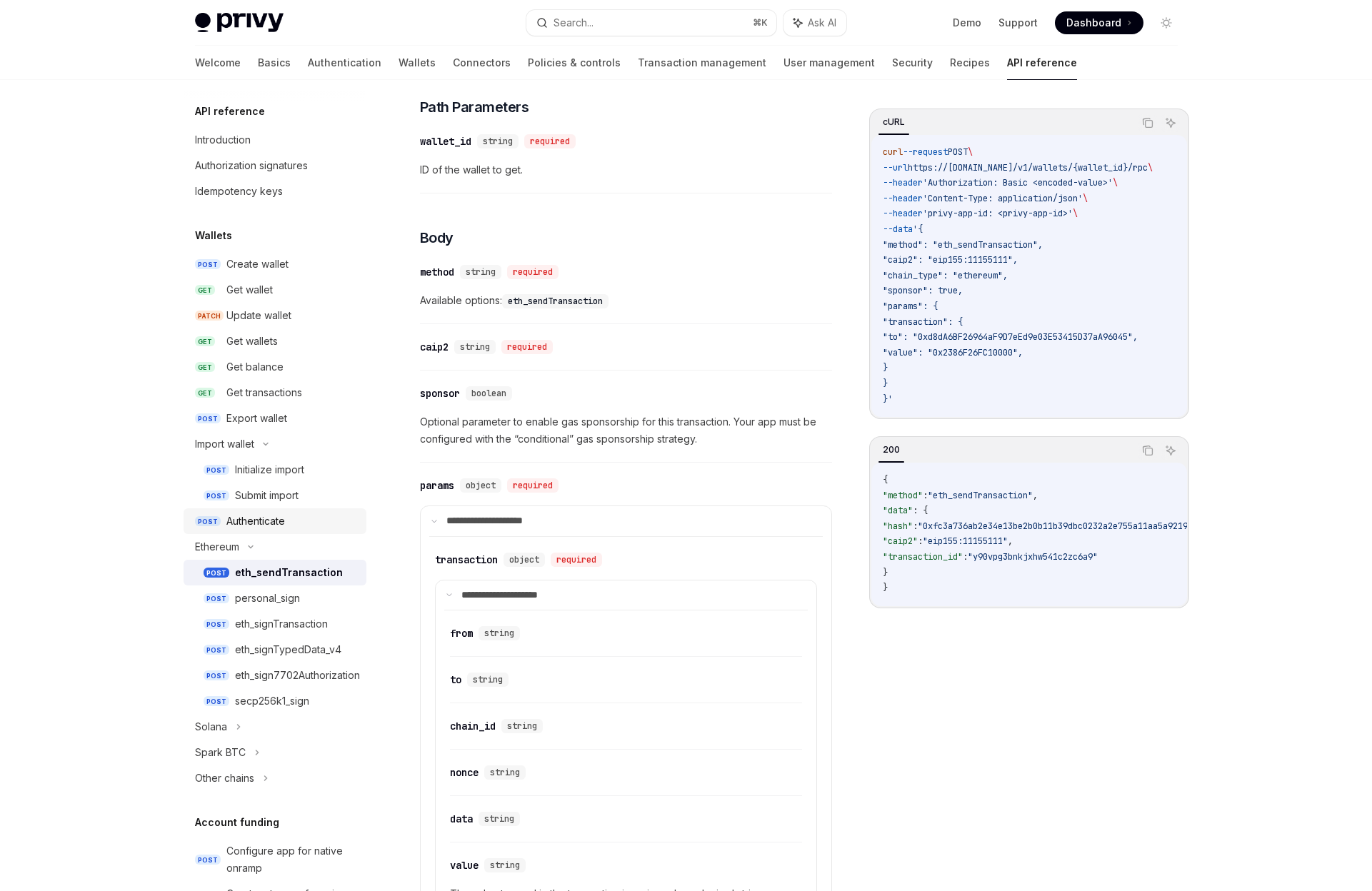
click at [277, 514] on div "Authenticate" at bounding box center [256, 521] width 59 height 17
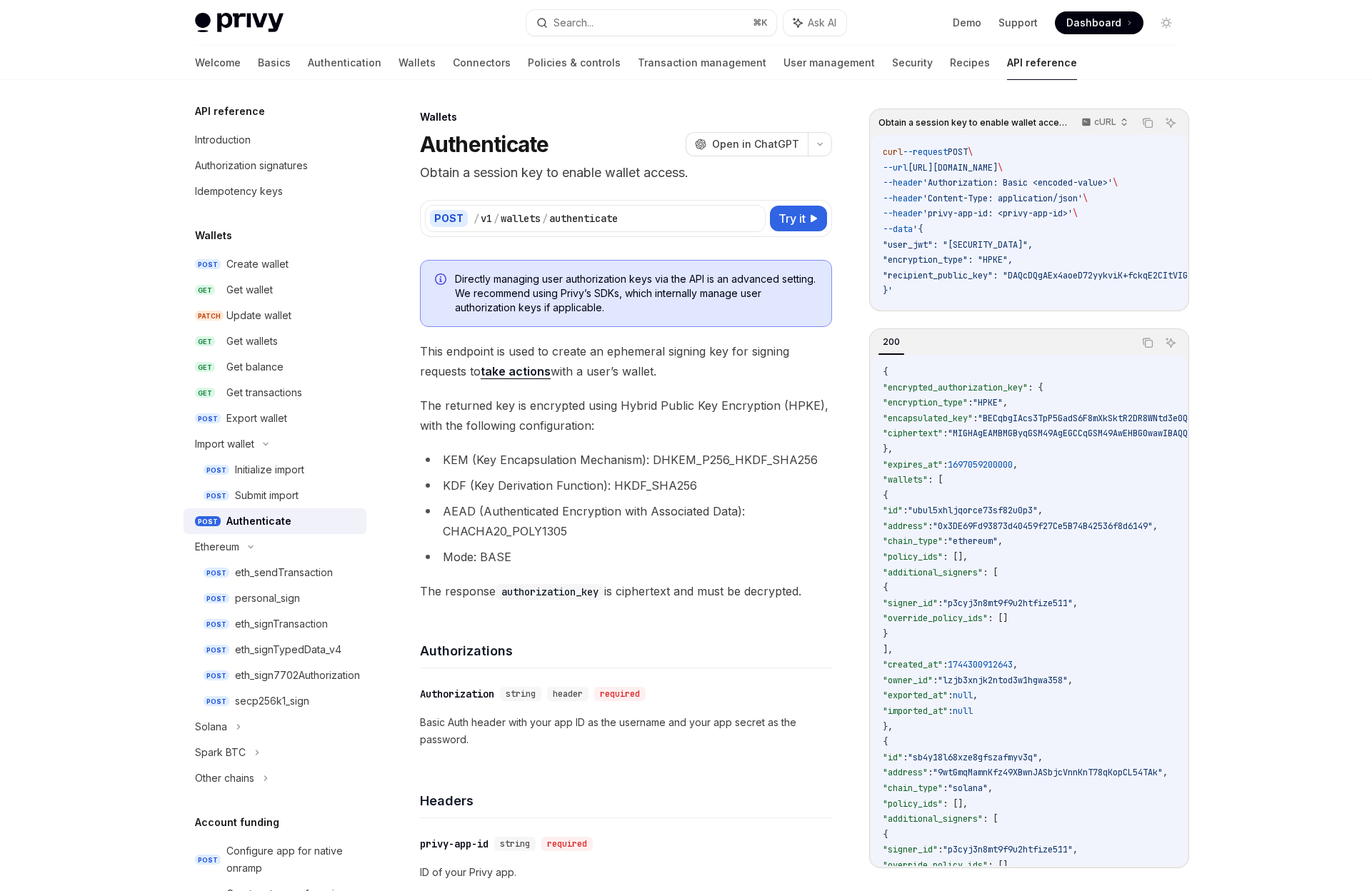
click at [280, 513] on div "Authenticate" at bounding box center [259, 521] width 65 height 17
click at [284, 518] on div "Authenticate" at bounding box center [259, 521] width 65 height 17
click at [265, 519] on div "Authenticate" at bounding box center [259, 521] width 65 height 17
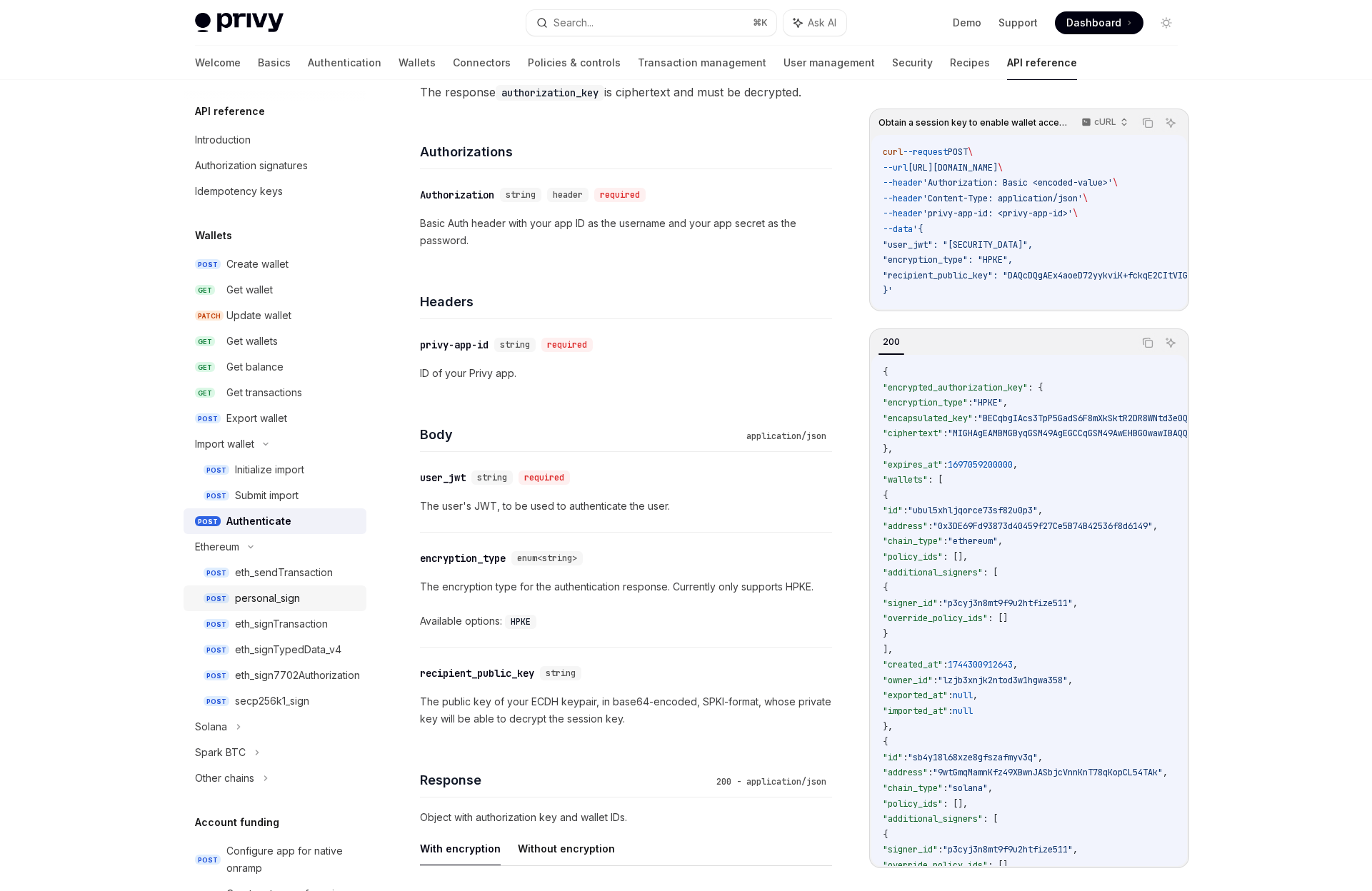
scroll to position [494, 0]
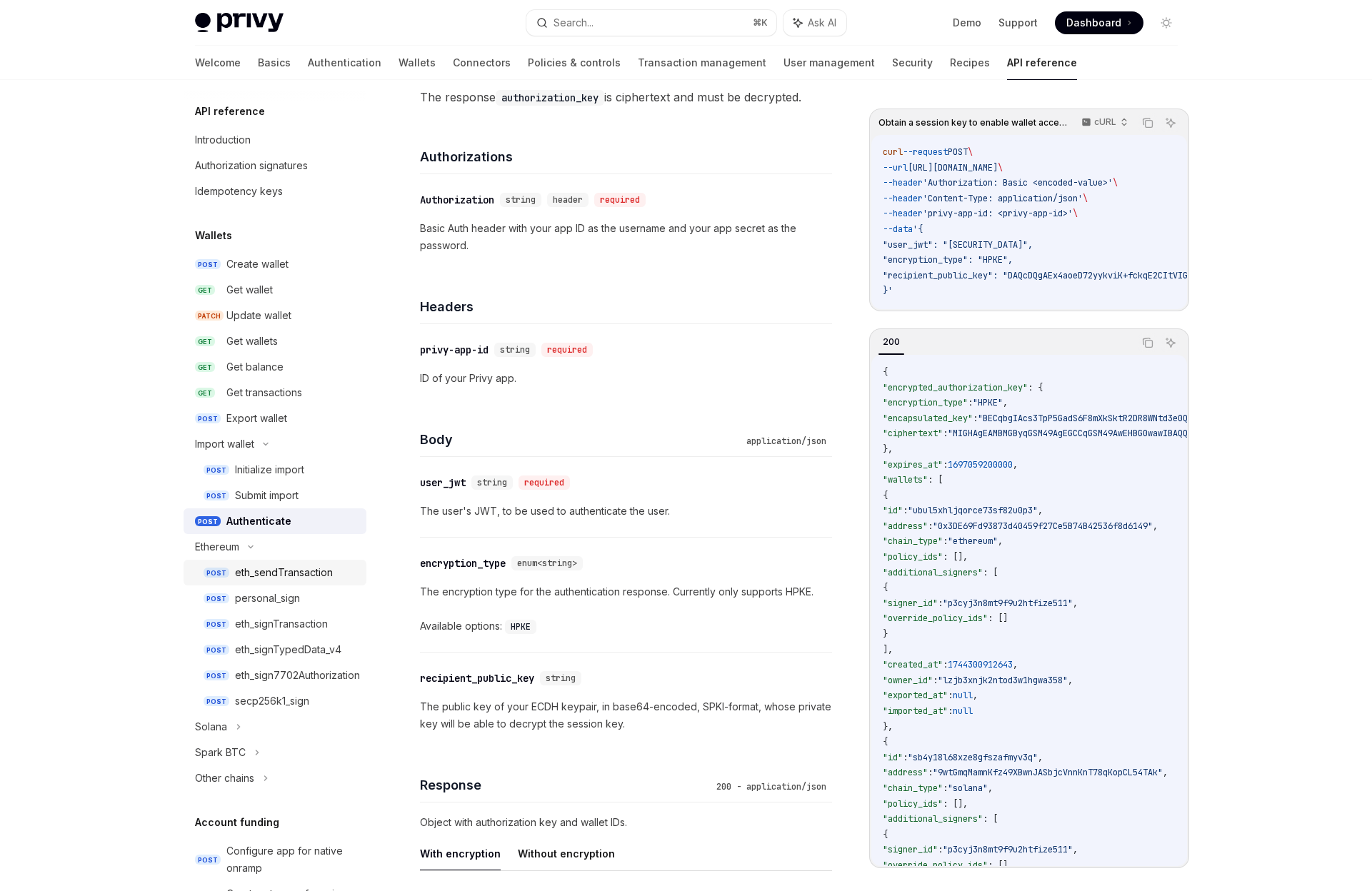
click at [296, 583] on link "POST eth_sendTransaction" at bounding box center [275, 572] width 183 height 26
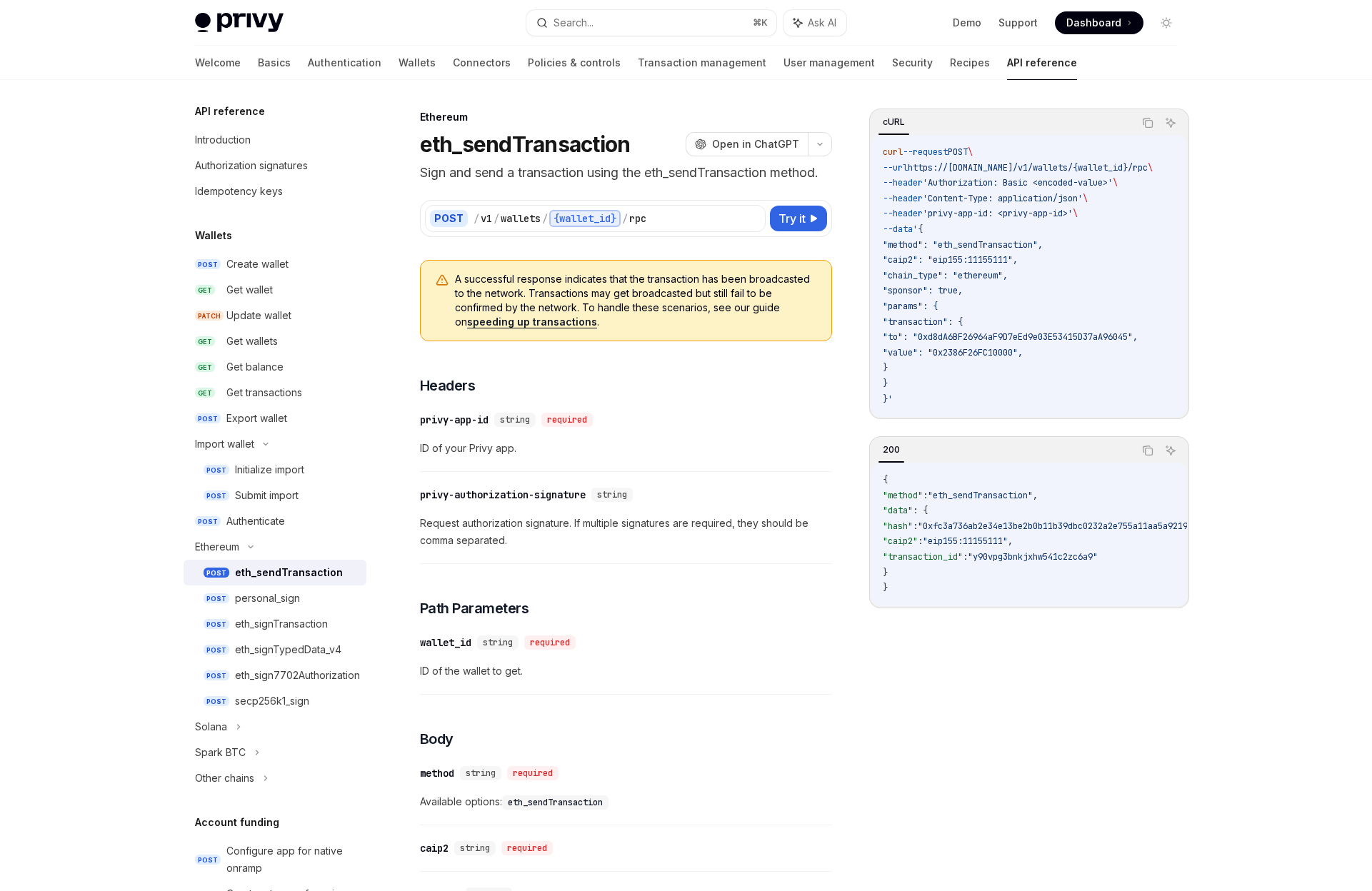
scroll to position [3, 0]
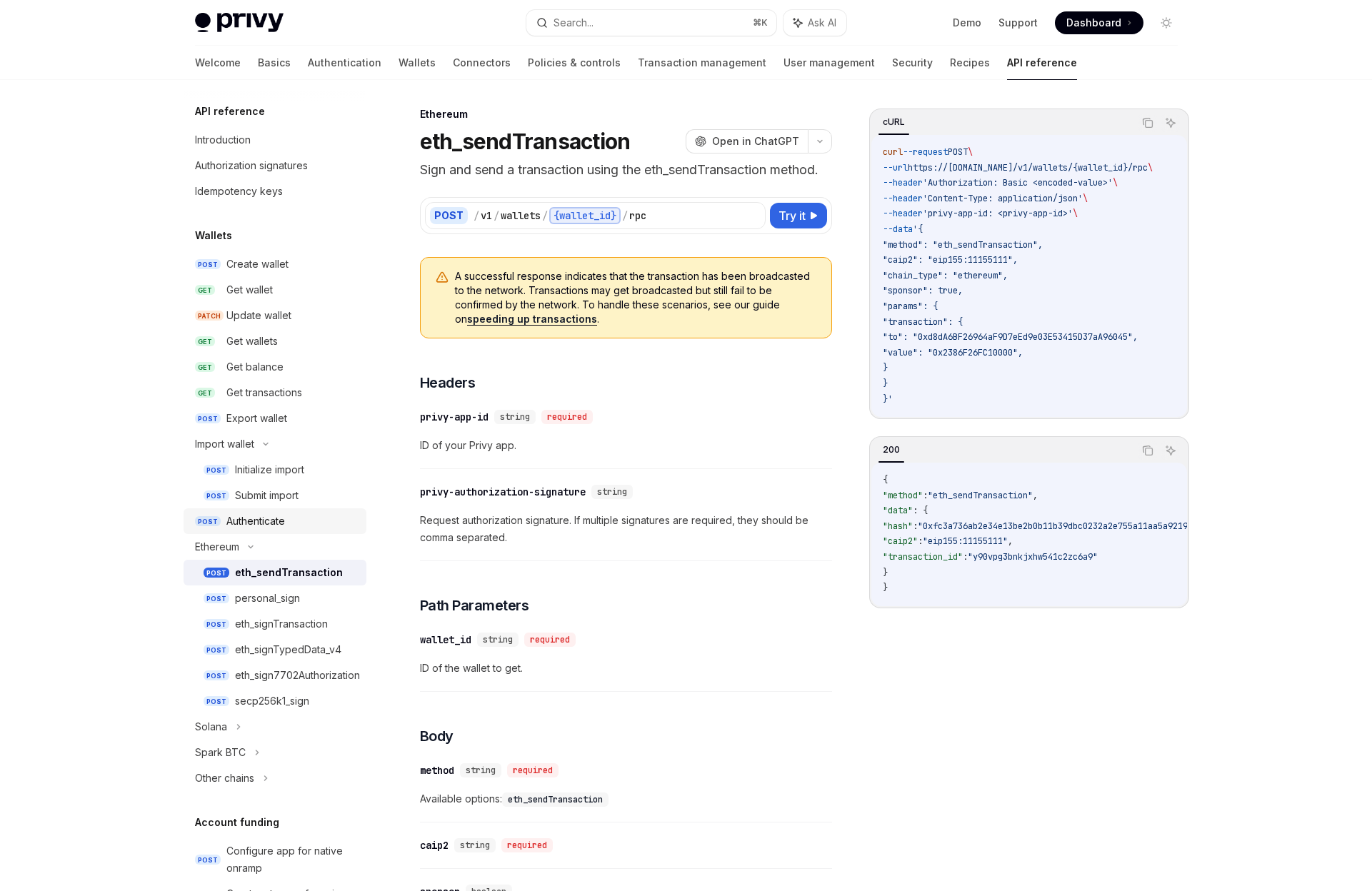
click at [241, 527] on div "Authenticate" at bounding box center [256, 521] width 59 height 17
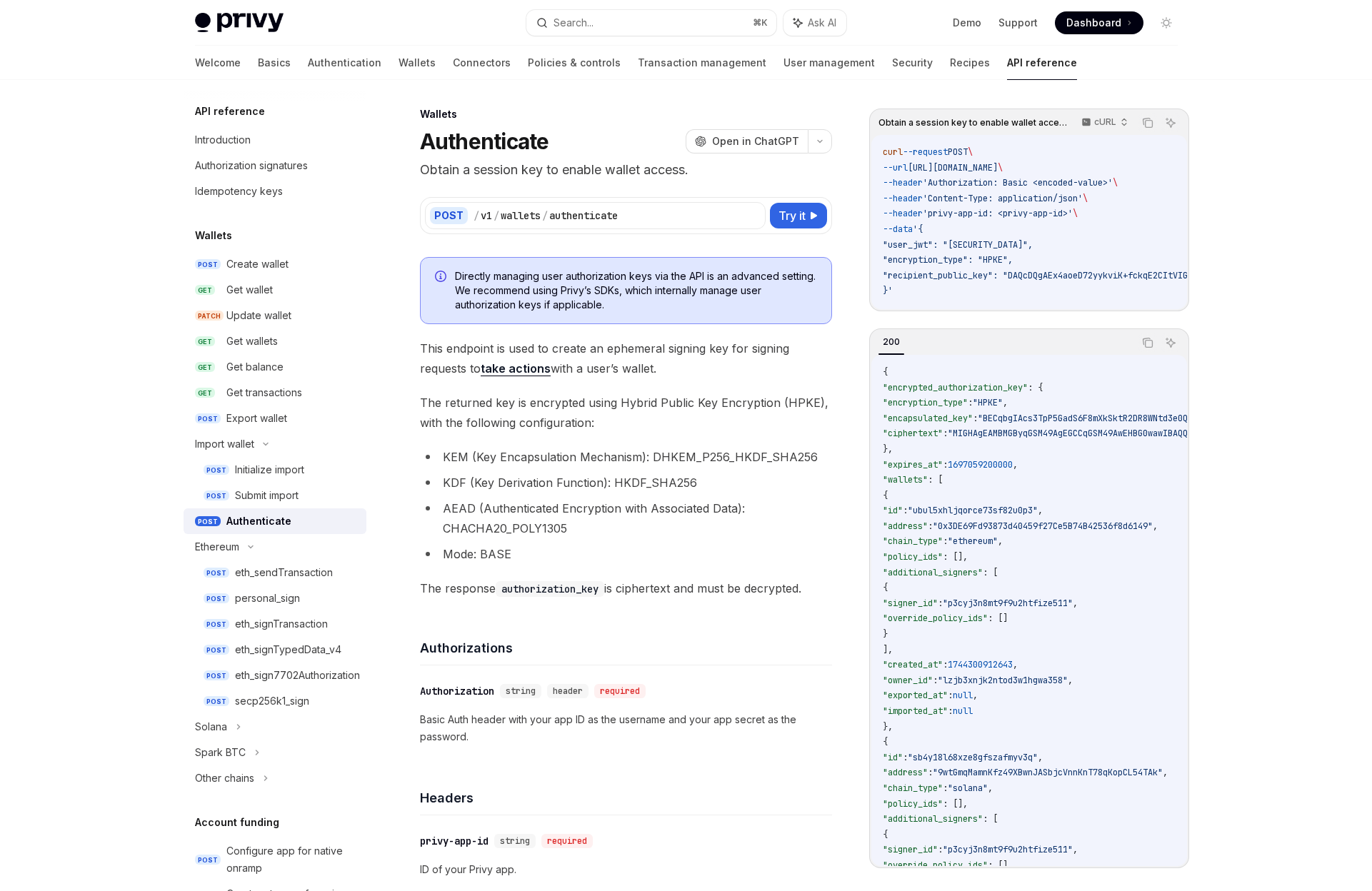
type textarea "*"
